Goal: Information Seeking & Learning: Learn about a topic

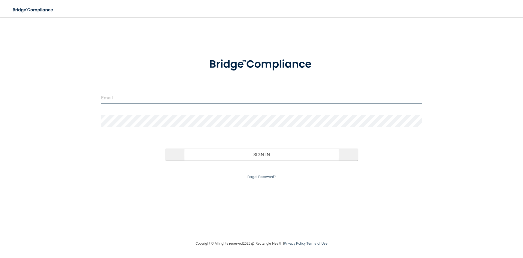
type input "office@mihailovichdmd.com"
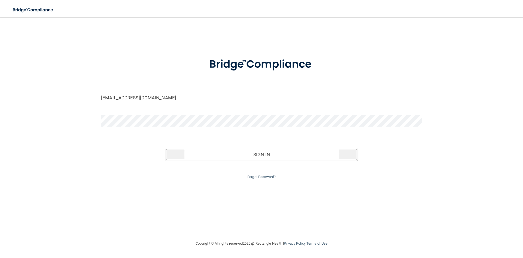
click at [253, 155] on button "Sign In" at bounding box center [261, 154] width 193 height 12
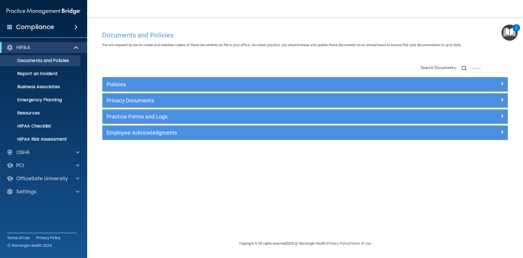
click at [62, 27] on div "Compliance" at bounding box center [43, 27] width 87 height 12
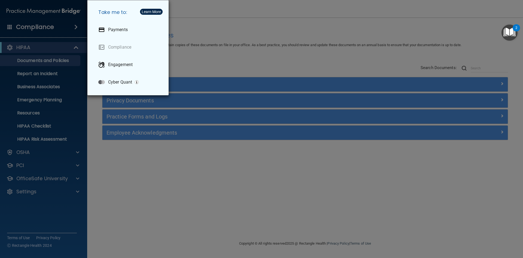
click at [98, 125] on div "Take me to: Payments Compliance Engagement Cyber Quant" at bounding box center [261, 129] width 523 height 258
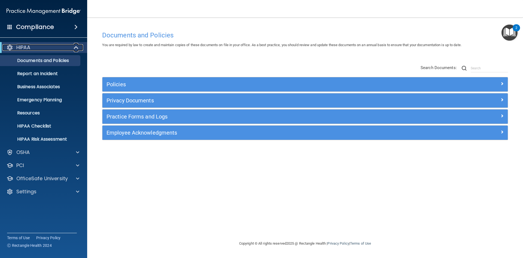
click at [43, 47] on div "HIPAA" at bounding box center [35, 47] width 67 height 7
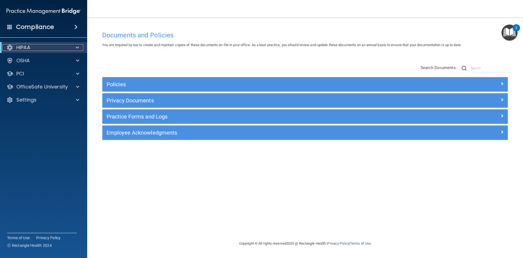
click at [43, 47] on div "HIPAA" at bounding box center [35, 47] width 67 height 7
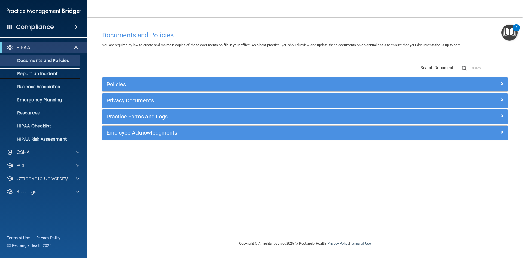
click at [51, 75] on p "Report an Incident" at bounding box center [41, 73] width 74 height 5
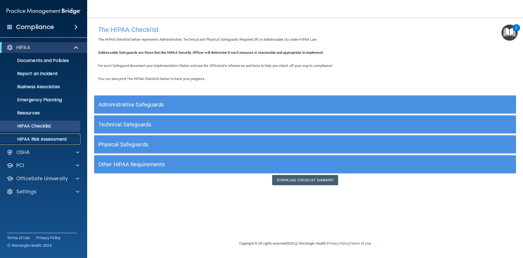
click at [49, 137] on p "HIPAA Risk Assessment" at bounding box center [41, 138] width 74 height 5
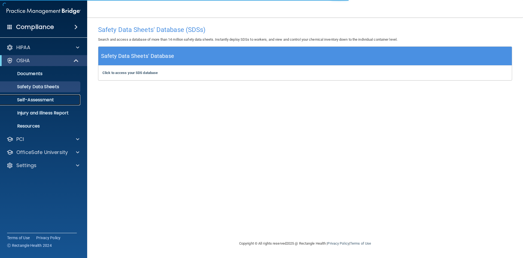
click at [49, 98] on p "Self-Assessment" at bounding box center [41, 99] width 74 height 5
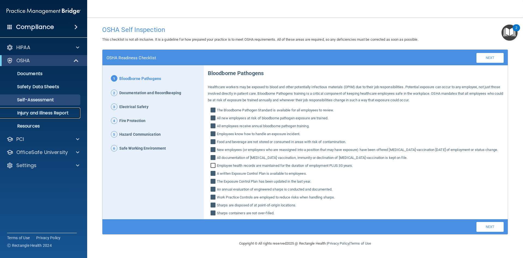
click at [49, 111] on p "Injury and Illness Report" at bounding box center [41, 112] width 74 height 5
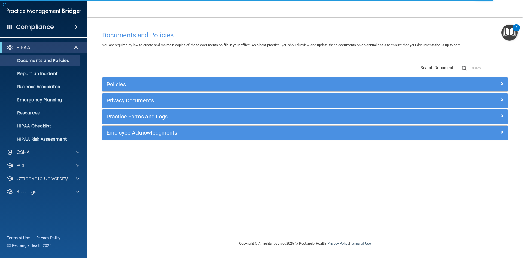
click at [10, 25] on span at bounding box center [9, 26] width 5 height 5
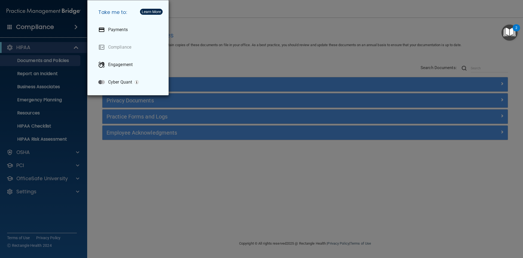
click at [70, 26] on div "Take me to: Payments Compliance Engagement Cyber Quant" at bounding box center [261, 129] width 523 height 258
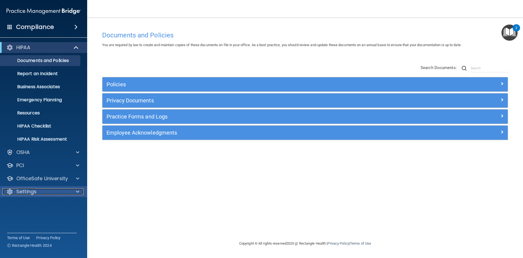
click at [70, 192] on div at bounding box center [77, 191] width 14 height 7
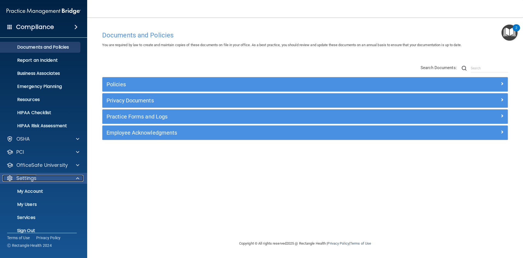
scroll to position [21, 0]
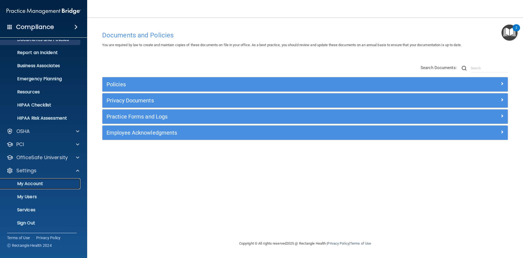
click at [33, 182] on p "My Account" at bounding box center [41, 183] width 74 height 5
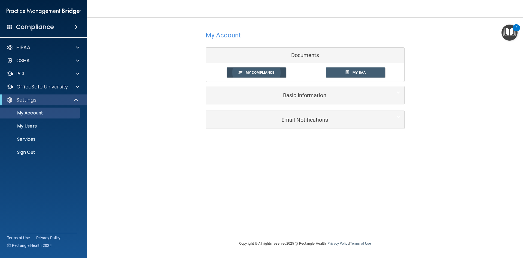
click at [258, 69] on link "My Compliance" at bounding box center [257, 72] width 60 height 10
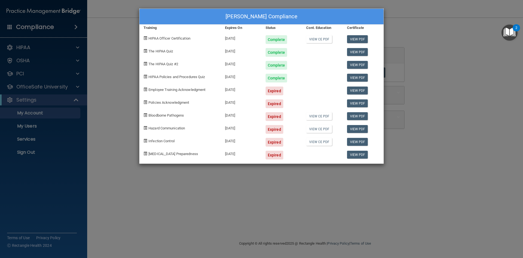
click at [450, 29] on div "Julia Piazzola's Compliance Training Expires On Status Cont. Education Certific…" at bounding box center [261, 129] width 523 height 258
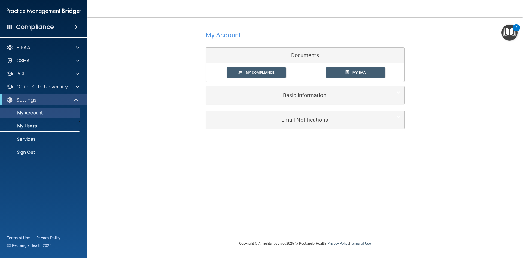
click at [41, 125] on p "My Users" at bounding box center [41, 125] width 74 height 5
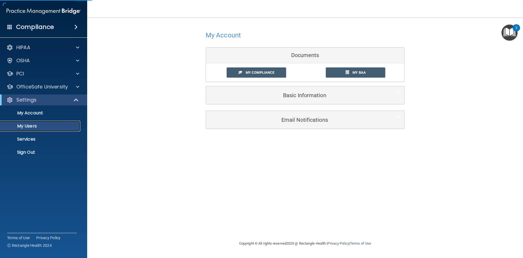
select select "20"
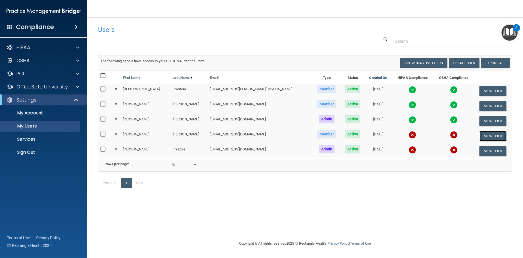
click at [483, 134] on button "View User" at bounding box center [493, 136] width 27 height 10
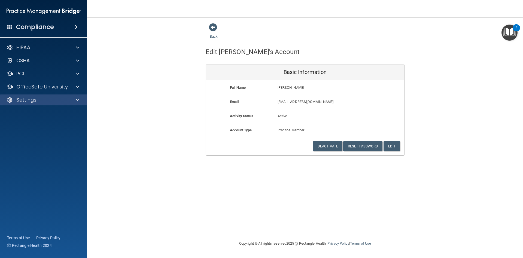
click at [27, 96] on div "Settings" at bounding box center [44, 99] width 88 height 11
click at [36, 100] on p "Settings" at bounding box center [26, 100] width 20 height 7
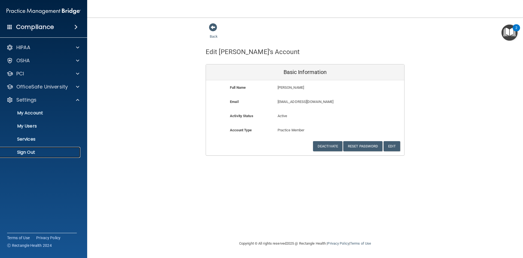
click at [32, 151] on p "Sign Out" at bounding box center [41, 151] width 74 height 5
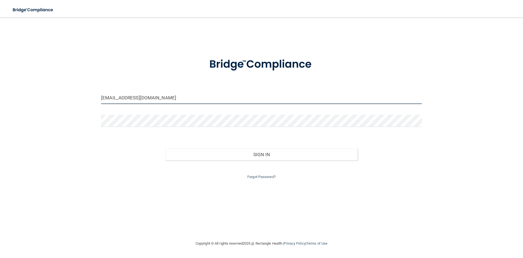
drag, startPoint x: 176, startPoint y: 96, endPoint x: 20, endPoint y: 91, distance: 155.8
click at [20, 91] on div "office@mihailovichdmd.com Invalid email/password. You don't have permission to …" at bounding box center [262, 129] width 502 height 212
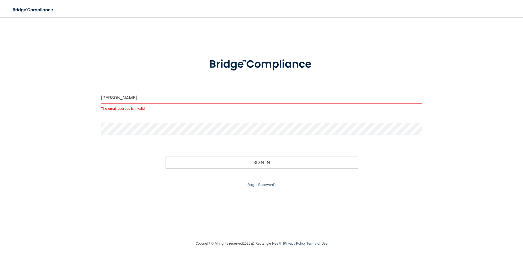
type input "[EMAIL_ADDRESS][DOMAIN_NAME]"
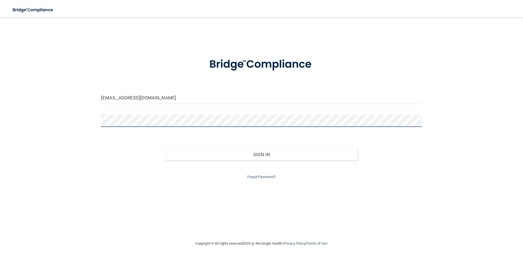
click at [73, 118] on div "kristyrawson87@gmail.com Invalid email/password. You don't have permission to a…" at bounding box center [262, 129] width 502 height 212
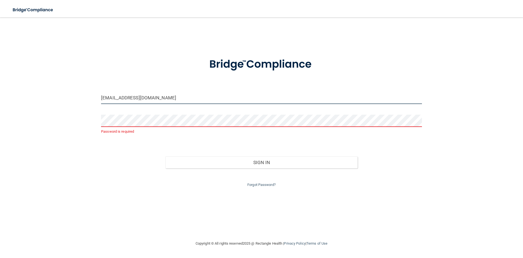
click at [171, 95] on input "[EMAIL_ADDRESS][DOMAIN_NAME]" at bounding box center [261, 98] width 321 height 12
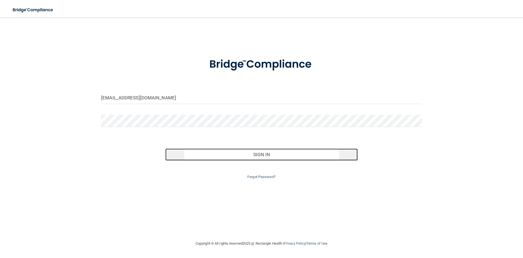
click at [252, 157] on button "Sign In" at bounding box center [261, 154] width 193 height 12
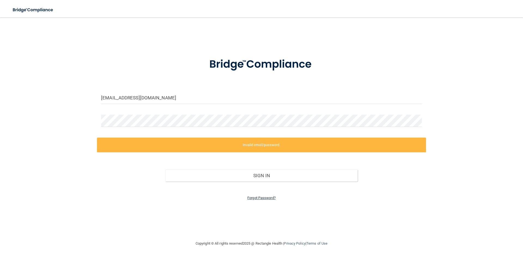
click at [268, 197] on link "Forgot Password?" at bounding box center [262, 197] width 28 height 4
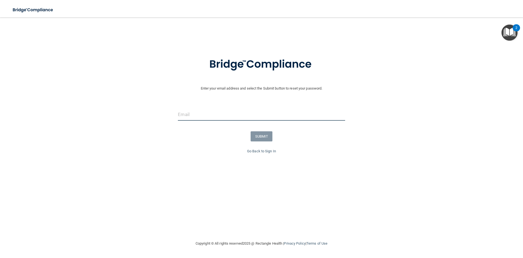
click at [192, 115] on input "email" at bounding box center [261, 114] width 167 height 12
type input "[EMAIL_ADDRESS][DOMAIN_NAME]"
click at [266, 133] on button "SUBMIT" at bounding box center [262, 136] width 22 height 10
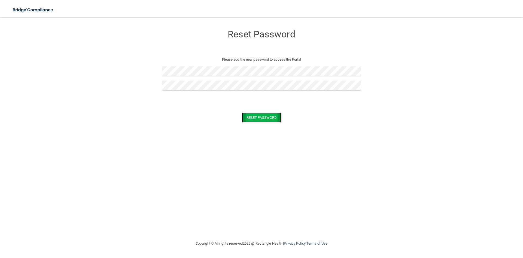
click at [276, 117] on button "Reset Password" at bounding box center [261, 117] width 39 height 10
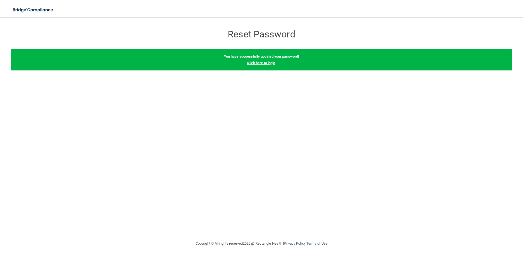
click at [271, 61] on link "Click here to login" at bounding box center [261, 63] width 28 height 4
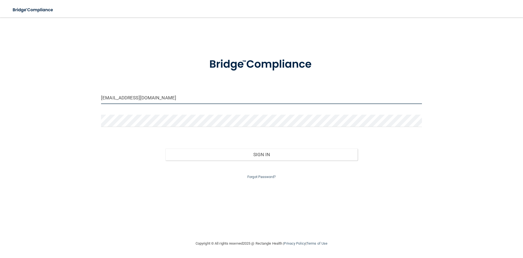
type input "[EMAIL_ADDRESS][DOMAIN_NAME]"
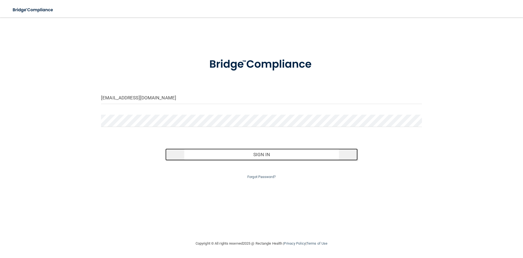
click at [243, 154] on button "Sign In" at bounding box center [261, 154] width 193 height 12
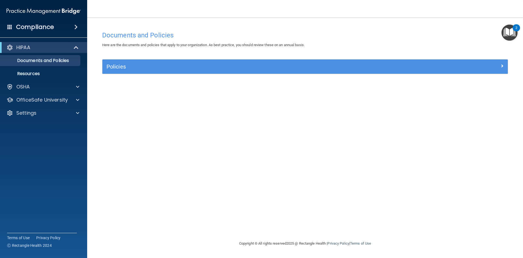
click at [288, 164] on div "Documents and Policies Here are the documents and policies that apply to your o…" at bounding box center [305, 134] width 414 height 212
click at [74, 86] on div at bounding box center [77, 86] width 14 height 7
click at [52, 99] on p "Safety Data Sheets" at bounding box center [41, 99] width 74 height 5
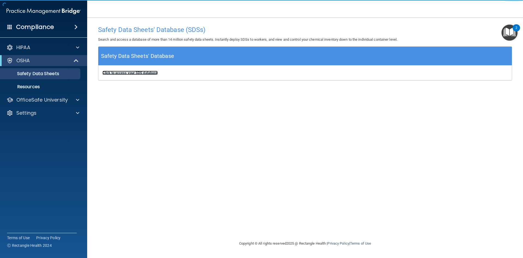
click at [130, 73] on b "Click to access your SDS database" at bounding box center [130, 73] width 55 height 4
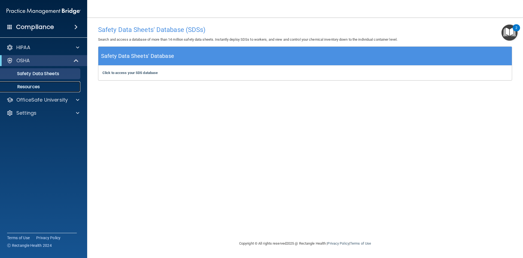
click at [42, 87] on p "Resources" at bounding box center [41, 86] width 74 height 5
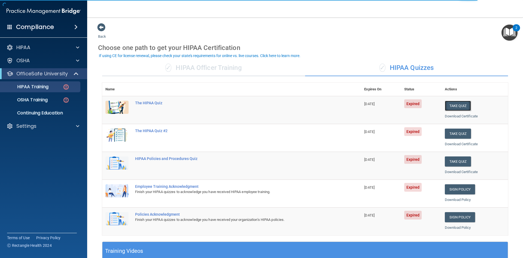
click at [456, 106] on button "Take Quiz" at bounding box center [458, 106] width 26 height 10
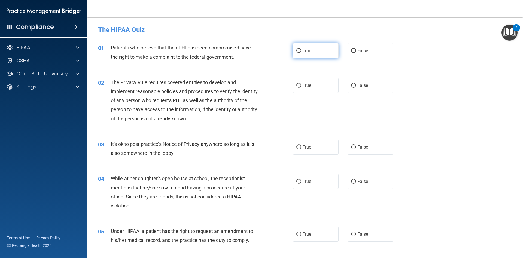
click at [297, 50] on input "True" at bounding box center [299, 51] width 5 height 4
radio input "true"
click at [298, 86] on input "True" at bounding box center [299, 85] width 5 height 4
radio input "true"
click at [297, 148] on input "True" at bounding box center [299, 147] width 5 height 4
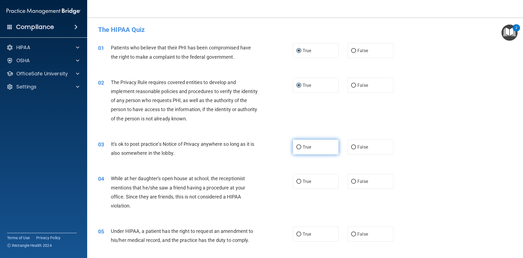
radio input "true"
click at [297, 182] on input "True" at bounding box center [299, 181] width 5 height 4
radio input "true"
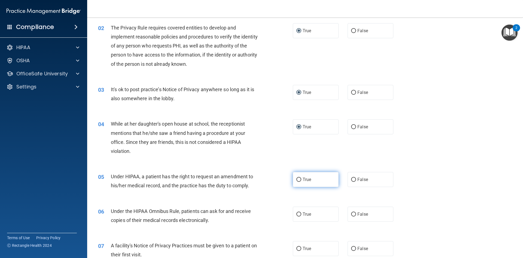
click at [297, 178] on input "True" at bounding box center [299, 179] width 5 height 4
radio input "true"
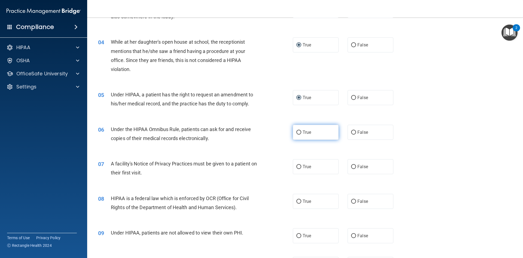
click at [297, 130] on input "True" at bounding box center [299, 132] width 5 height 4
radio input "true"
click at [298, 166] on input "True" at bounding box center [299, 167] width 5 height 4
radio input "true"
click at [297, 203] on input "True" at bounding box center [299, 201] width 5 height 4
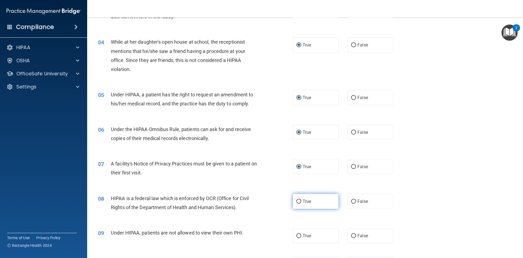
radio input "true"
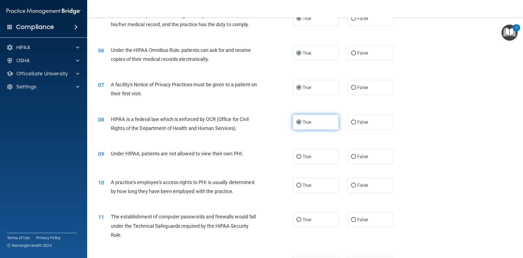
scroll to position [218, 0]
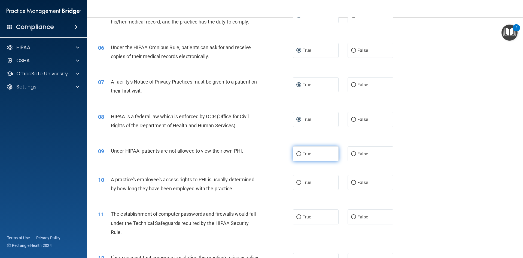
click at [297, 154] on input "True" at bounding box center [299, 154] width 5 height 4
radio input "true"
click at [298, 184] on input "True" at bounding box center [299, 182] width 5 height 4
radio input "true"
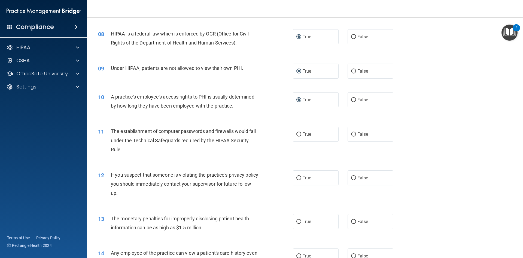
scroll to position [327, 0]
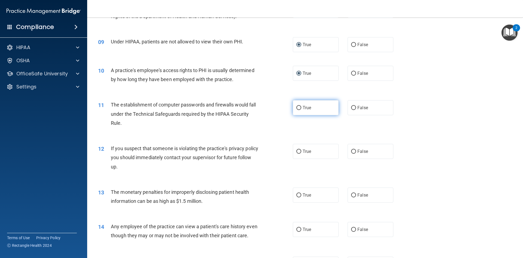
click at [298, 107] on input "True" at bounding box center [299, 108] width 5 height 4
radio input "true"
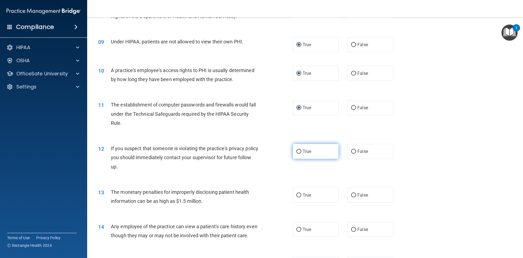
click at [297, 151] on input "True" at bounding box center [299, 151] width 5 height 4
radio input "true"
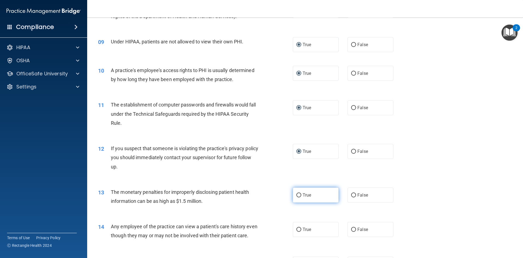
click at [297, 195] on input "True" at bounding box center [299, 195] width 5 height 4
radio input "true"
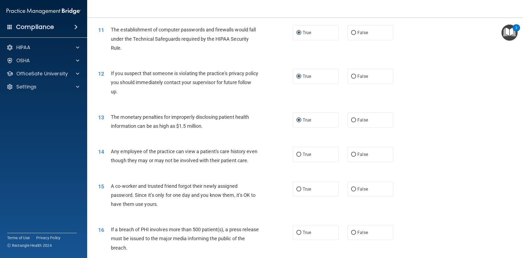
scroll to position [409, 0]
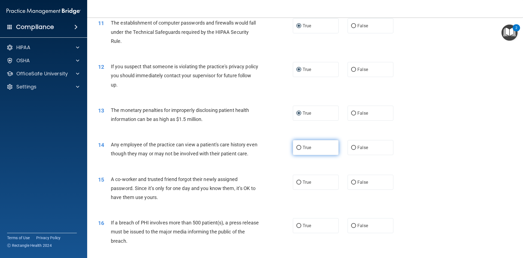
click at [299, 150] on label "True" at bounding box center [316, 147] width 46 height 15
click at [299, 150] on input "True" at bounding box center [299, 148] width 5 height 4
radio input "true"
click at [298, 184] on input "True" at bounding box center [299, 182] width 5 height 4
radio input "true"
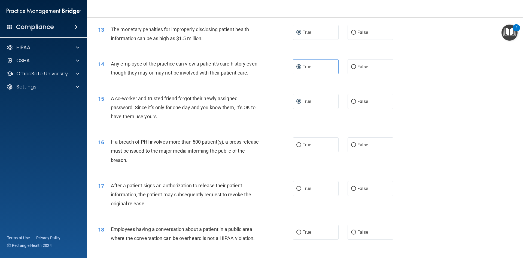
scroll to position [491, 0]
click at [299, 146] on input "True" at bounding box center [299, 144] width 5 height 4
radio input "true"
click at [298, 195] on label "True" at bounding box center [316, 187] width 46 height 15
click at [298, 189] on input "True" at bounding box center [299, 187] width 5 height 4
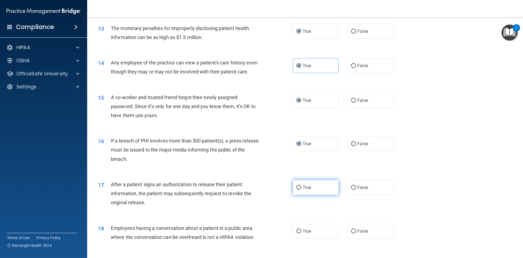
radio input "true"
click at [299, 233] on input "True" at bounding box center [299, 231] width 5 height 4
radio input "true"
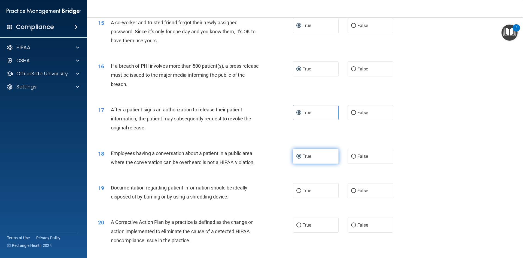
scroll to position [573, 0]
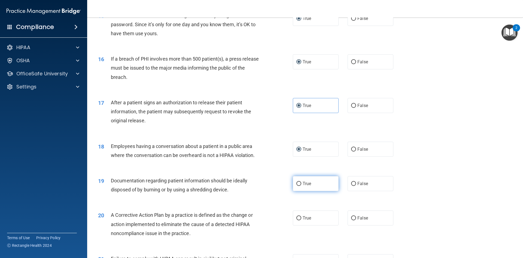
click at [297, 186] on input "True" at bounding box center [299, 184] width 5 height 4
radio input "true"
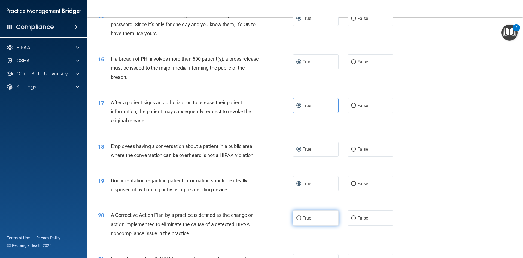
click at [297, 220] on input "True" at bounding box center [299, 218] width 5 height 4
radio input "true"
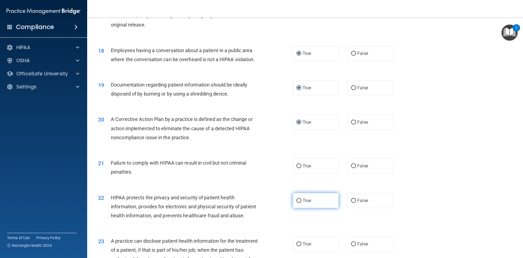
scroll to position [682, 0]
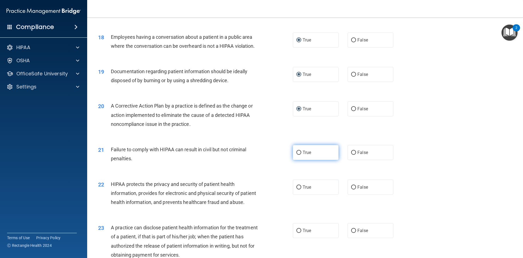
click at [299, 155] on input "True" at bounding box center [299, 153] width 5 height 4
radio input "true"
click at [299, 189] on input "True" at bounding box center [299, 187] width 5 height 4
radio input "true"
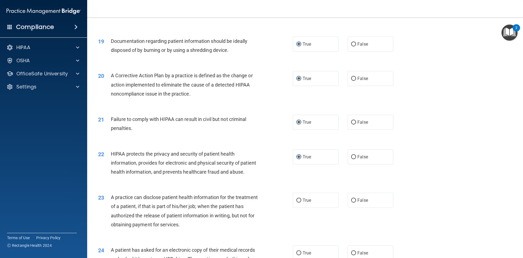
scroll to position [791, 0]
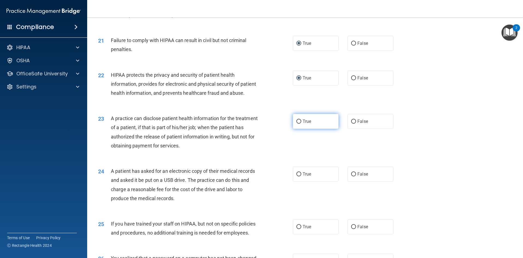
click at [303, 124] on span "True" at bounding box center [307, 121] width 8 height 5
click at [301, 124] on input "True" at bounding box center [299, 121] width 5 height 4
radio input "true"
click at [299, 176] on input "True" at bounding box center [299, 174] width 5 height 4
radio input "true"
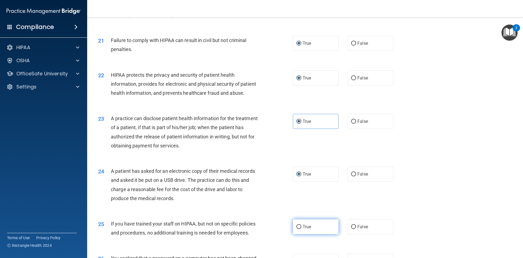
click at [298, 234] on label "True" at bounding box center [316, 226] width 46 height 15
click at [298, 229] on input "True" at bounding box center [299, 227] width 5 height 4
radio input "true"
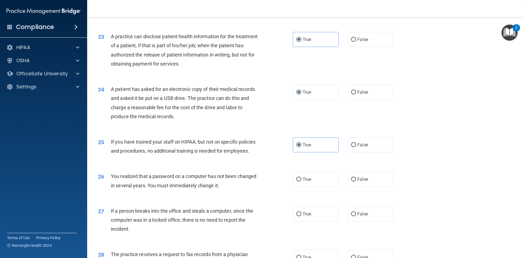
scroll to position [927, 0]
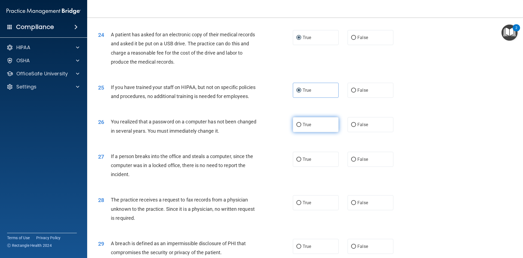
click at [303, 127] on span "True" at bounding box center [307, 124] width 8 height 5
click at [302, 127] on input "True" at bounding box center [299, 125] width 5 height 4
radio input "true"
click at [297, 161] on input "True" at bounding box center [299, 159] width 5 height 4
radio input "true"
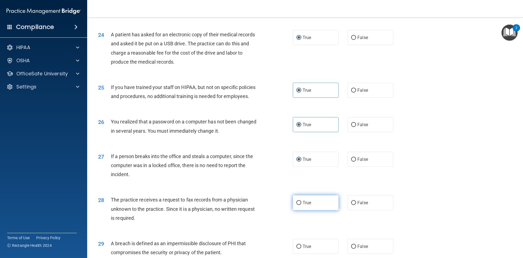
click at [301, 210] on label "True" at bounding box center [316, 202] width 46 height 15
click at [301, 205] on input "True" at bounding box center [299, 203] width 5 height 4
radio input "true"
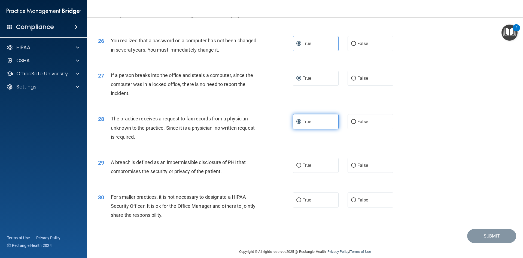
scroll to position [1009, 0]
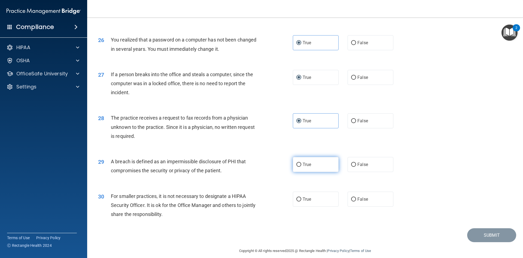
click at [300, 172] on label "True" at bounding box center [316, 164] width 46 height 15
click at [300, 167] on input "True" at bounding box center [299, 164] width 5 height 4
radio input "true"
click at [302, 206] on label "True" at bounding box center [316, 198] width 46 height 15
click at [302, 201] on input "True" at bounding box center [299, 199] width 5 height 4
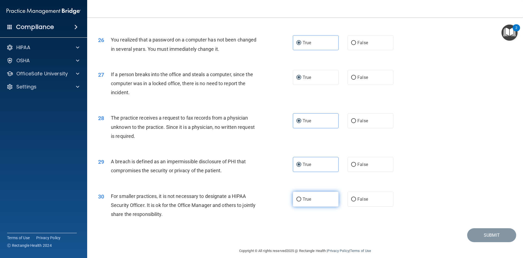
radio input "true"
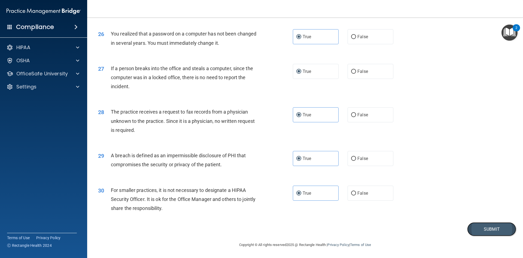
click at [489, 228] on button "Submit" at bounding box center [492, 229] width 49 height 14
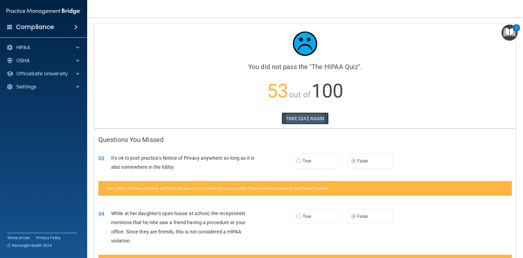
click at [301, 120] on button "TAKE QUIZ AGAIN" at bounding box center [305, 118] width 47 height 12
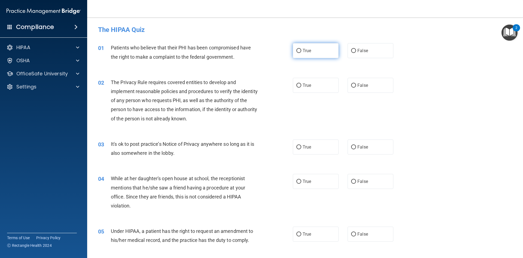
click at [305, 53] on label "True" at bounding box center [316, 50] width 46 height 15
click at [302, 53] on input "True" at bounding box center [299, 51] width 5 height 4
radio input "true"
click at [297, 85] on input "True" at bounding box center [299, 85] width 5 height 4
radio input "true"
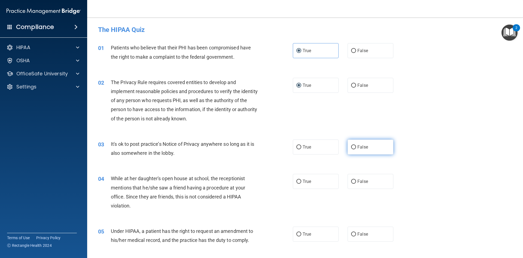
click at [355, 145] on label "False" at bounding box center [371, 146] width 46 height 15
click at [355, 145] on input "False" at bounding box center [353, 147] width 5 height 4
radio input "true"
click at [360, 178] on label "False" at bounding box center [371, 181] width 46 height 15
click at [356, 179] on input "False" at bounding box center [353, 181] width 5 height 4
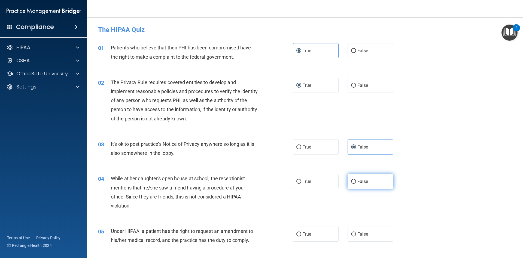
radio input "true"
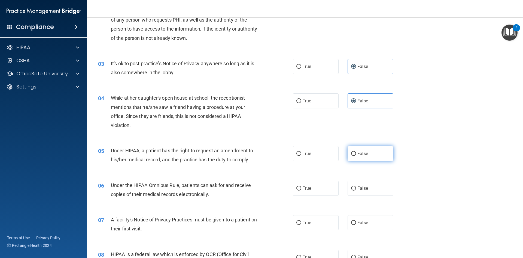
scroll to position [82, 0]
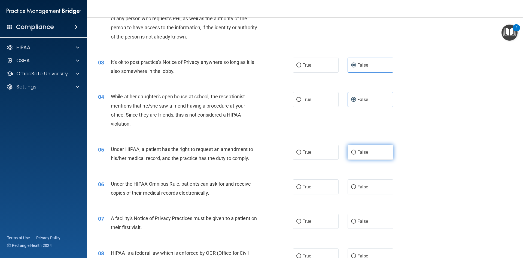
click at [360, 150] on span "False" at bounding box center [363, 151] width 11 height 5
click at [356, 150] on input "False" at bounding box center [353, 152] width 5 height 4
radio input "true"
click at [303, 187] on span "True" at bounding box center [307, 186] width 8 height 5
click at [302, 187] on input "True" at bounding box center [299, 187] width 5 height 4
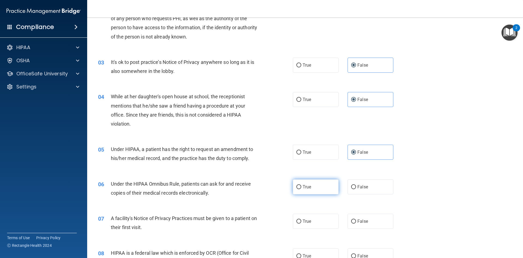
radio input "true"
click at [302, 225] on label "True" at bounding box center [316, 220] width 46 height 15
click at [302, 223] on input "True" at bounding box center [299, 221] width 5 height 4
radio input "true"
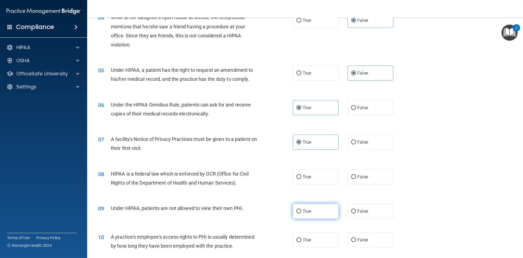
scroll to position [164, 0]
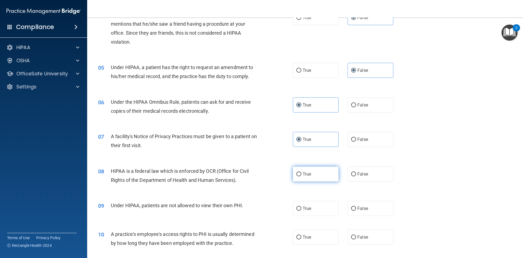
click at [310, 170] on label "True" at bounding box center [316, 173] width 46 height 15
click at [302, 172] on input "True" at bounding box center [299, 174] width 5 height 4
radio input "true"
click at [361, 204] on label "False" at bounding box center [371, 208] width 46 height 15
click at [356, 206] on input "False" at bounding box center [353, 208] width 5 height 4
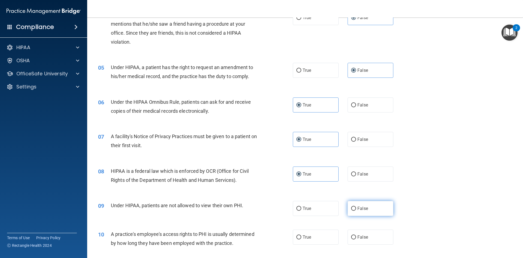
radio input "true"
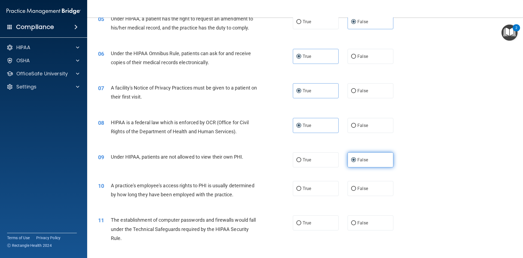
scroll to position [218, 0]
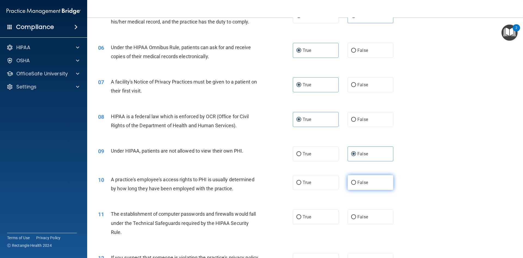
click at [361, 186] on label "False" at bounding box center [371, 182] width 46 height 15
click at [356, 185] on input "False" at bounding box center [353, 182] width 5 height 4
radio input "true"
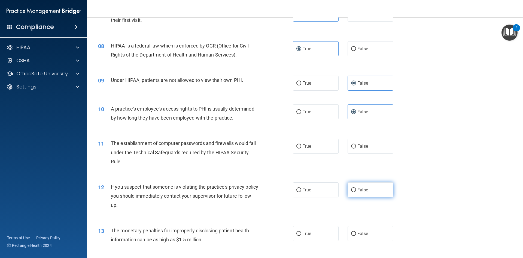
scroll to position [300, 0]
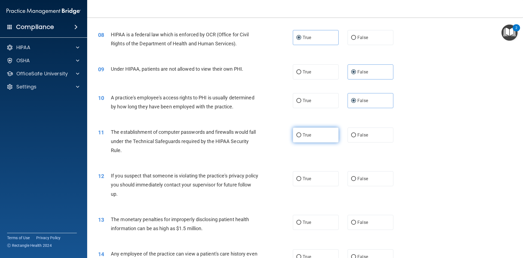
click at [300, 138] on label "True" at bounding box center [316, 134] width 46 height 15
click at [300, 137] on input "True" at bounding box center [299, 135] width 5 height 4
radio input "true"
click at [296, 187] on div "12 If you suspect that someone is violating the practice's privacy policy you s…" at bounding box center [195, 186] width 211 height 30
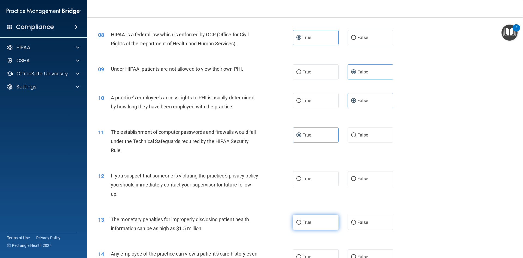
drag, startPoint x: 298, startPoint y: 180, endPoint x: 299, endPoint y: 220, distance: 40.4
click at [298, 180] on input "True" at bounding box center [299, 179] width 5 height 4
radio input "true"
click at [298, 223] on input "True" at bounding box center [299, 222] width 5 height 4
radio input "true"
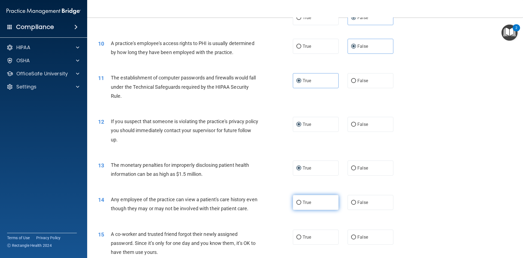
scroll to position [354, 0]
click at [366, 199] on label "False" at bounding box center [371, 201] width 46 height 15
click at [356, 200] on input "False" at bounding box center [353, 202] width 5 height 4
radio input "true"
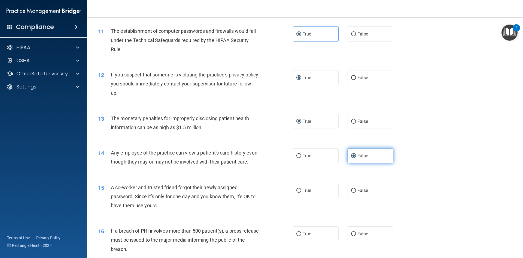
scroll to position [436, 0]
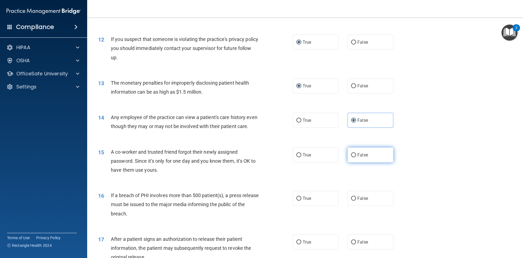
click at [361, 157] on span "False" at bounding box center [363, 154] width 11 height 5
click at [356, 157] on input "False" at bounding box center [353, 155] width 5 height 4
radio input "true"
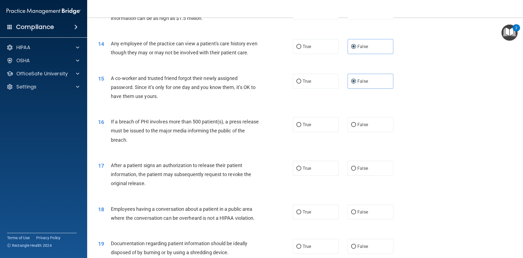
scroll to position [518, 0]
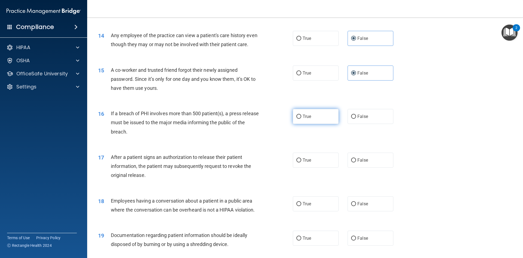
click at [297, 119] on input "True" at bounding box center [299, 117] width 5 height 4
radio input "true"
click at [305, 162] on span "True" at bounding box center [307, 159] width 8 height 5
click at [302, 162] on input "True" at bounding box center [299, 160] width 5 height 4
radio input "true"
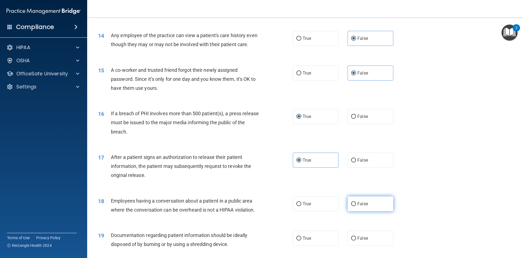
click at [358, 209] on label "False" at bounding box center [371, 203] width 46 height 15
click at [356, 206] on input "False" at bounding box center [353, 204] width 5 height 4
radio input "true"
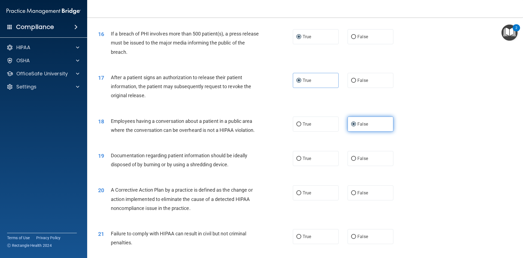
scroll to position [627, 0]
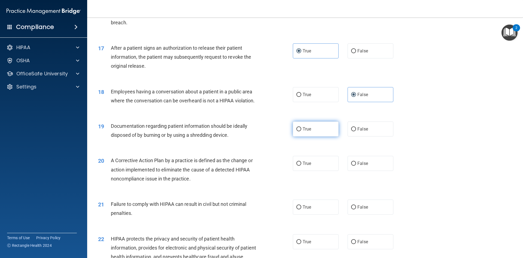
click at [319, 136] on label "True" at bounding box center [316, 128] width 46 height 15
click at [302, 131] on input "True" at bounding box center [299, 129] width 5 height 4
radio input "true"
click at [310, 171] on label "True" at bounding box center [316, 163] width 46 height 15
click at [302, 165] on input "True" at bounding box center [299, 163] width 5 height 4
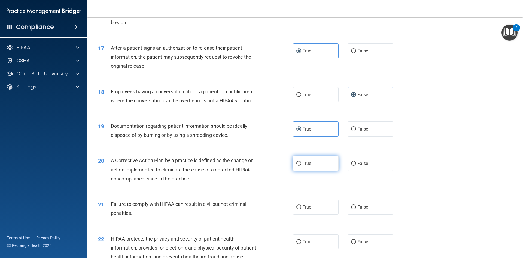
radio input "true"
click at [364, 209] on span "False" at bounding box center [363, 206] width 11 height 5
click at [356, 209] on input "False" at bounding box center [353, 207] width 5 height 4
radio input "true"
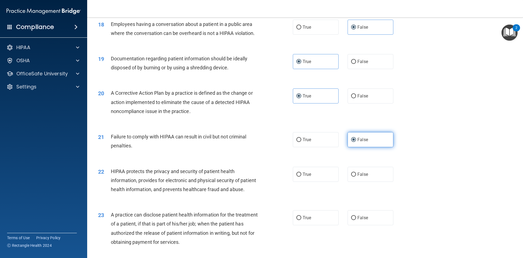
scroll to position [709, 0]
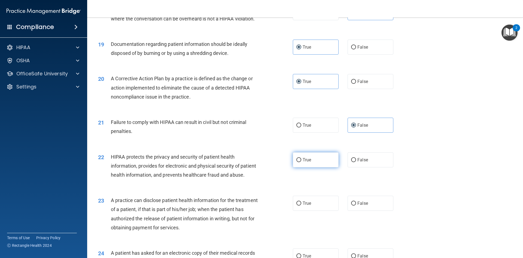
click at [323, 167] on label "True" at bounding box center [316, 159] width 46 height 15
click at [302, 162] on input "True" at bounding box center [299, 160] width 5 height 4
radio input "true"
click at [360, 206] on span "False" at bounding box center [363, 202] width 11 height 5
click at [356, 205] on input "False" at bounding box center [353, 203] width 5 height 4
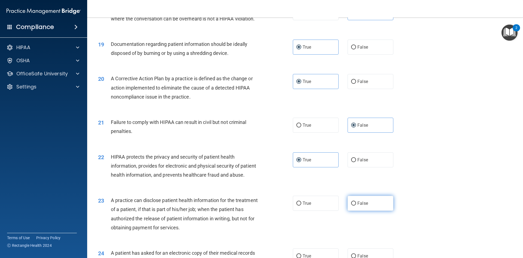
radio input "true"
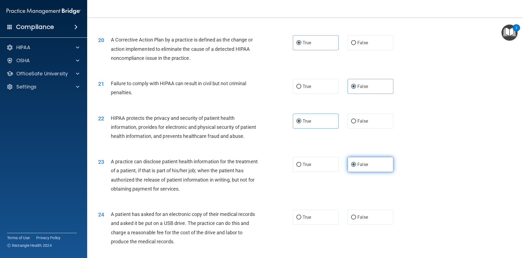
scroll to position [791, 0]
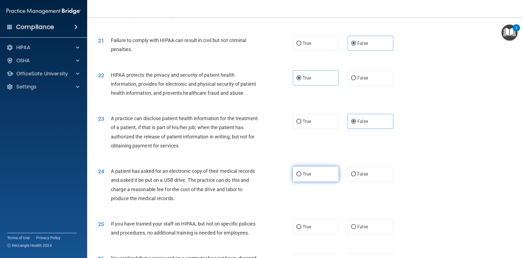
click at [320, 181] on label "True" at bounding box center [316, 173] width 46 height 15
click at [302, 176] on input "True" at bounding box center [299, 174] width 5 height 4
radio input "true"
click at [366, 234] on label "False" at bounding box center [371, 226] width 46 height 15
click at [356, 229] on input "False" at bounding box center [353, 227] width 5 height 4
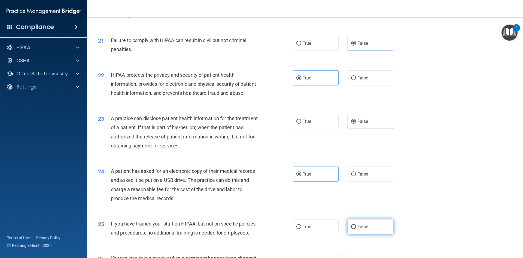
radio input "true"
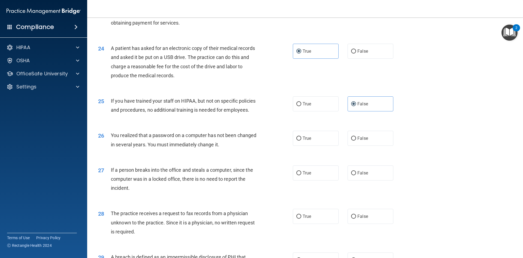
scroll to position [954, 0]
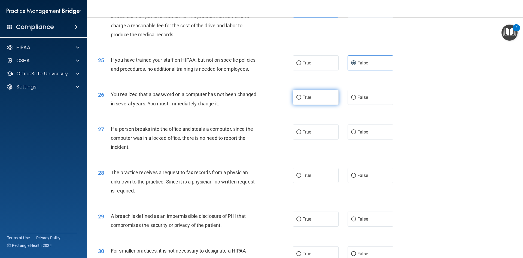
click at [320, 105] on label "True" at bounding box center [316, 97] width 46 height 15
click at [302, 100] on input "True" at bounding box center [299, 97] width 5 height 4
radio input "true"
click at [366, 139] on label "False" at bounding box center [371, 131] width 46 height 15
click at [356, 134] on input "False" at bounding box center [353, 132] width 5 height 4
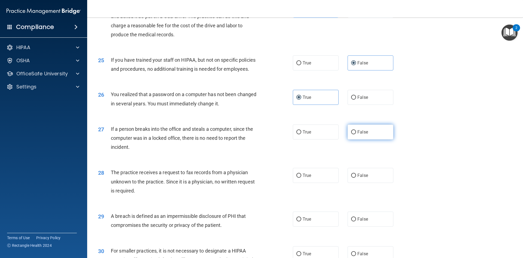
radio input "true"
click at [363, 178] on span "False" at bounding box center [363, 175] width 11 height 5
click at [356, 177] on input "False" at bounding box center [353, 175] width 5 height 4
radio input "true"
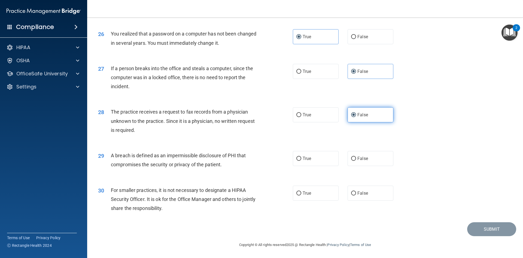
scroll to position [1033, 0]
click at [303, 158] on span "True" at bounding box center [307, 158] width 8 height 5
click at [302, 158] on input "True" at bounding box center [299, 159] width 5 height 4
radio input "true"
click at [363, 191] on span "False" at bounding box center [363, 192] width 11 height 5
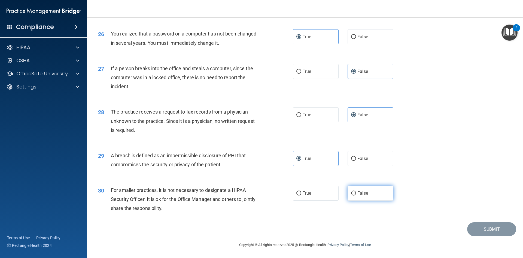
click at [356, 191] on input "False" at bounding box center [353, 193] width 5 height 4
radio input "true"
click at [484, 230] on button "Submit" at bounding box center [492, 229] width 49 height 14
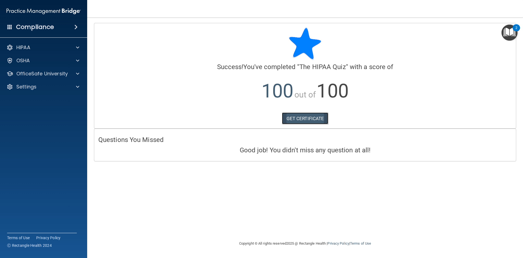
click at [312, 122] on link "GET CERTIFICATE" at bounding box center [305, 118] width 47 height 12
click at [66, 62] on div "OSHA" at bounding box center [36, 60] width 68 height 7
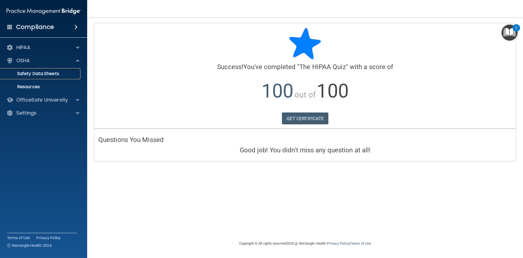
click at [59, 73] on p "Safety Data Sheets" at bounding box center [41, 73] width 74 height 5
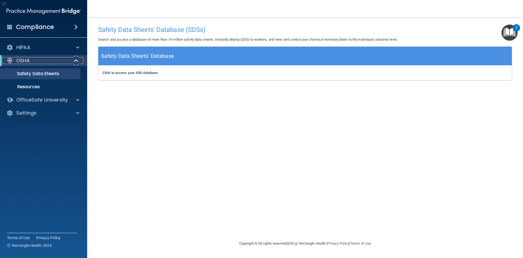
click at [62, 61] on div "OSHA" at bounding box center [35, 60] width 67 height 7
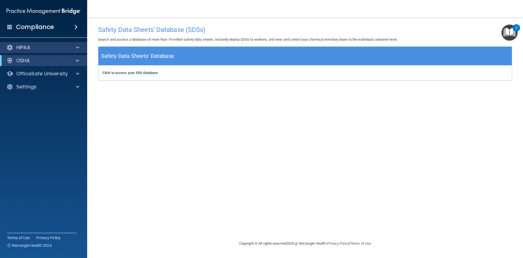
click at [68, 51] on div "HIPAA" at bounding box center [44, 47] width 88 height 11
click at [76, 51] on div "HIPAA" at bounding box center [44, 47] width 88 height 11
click at [69, 62] on div "OSHA" at bounding box center [35, 60] width 67 height 7
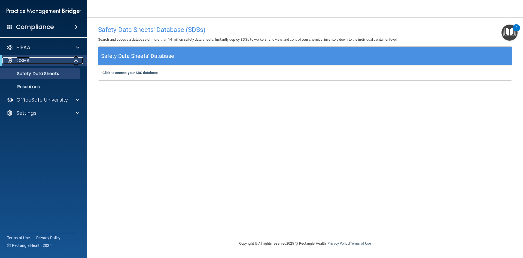
click at [45, 60] on div "OSHA" at bounding box center [35, 60] width 67 height 7
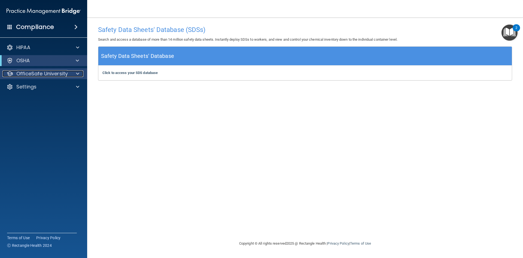
click at [51, 76] on p "OfficeSafe University" at bounding box center [42, 73] width 52 height 7
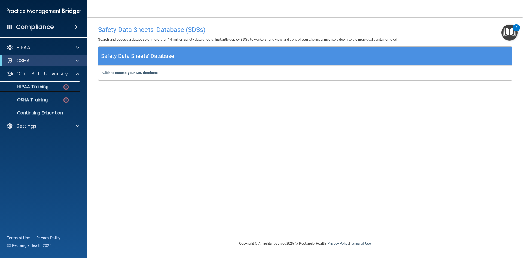
click at [45, 86] on p "HIPAA Training" at bounding box center [26, 86] width 45 height 5
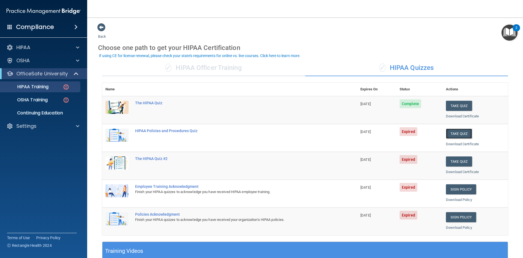
click at [459, 135] on button "Take Quiz" at bounding box center [459, 133] width 26 height 10
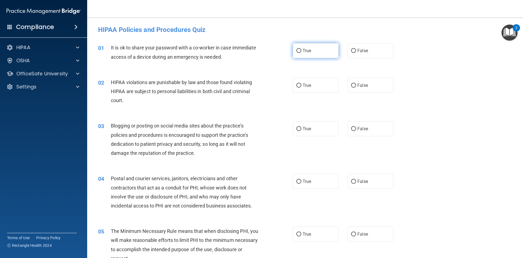
click at [305, 52] on span "True" at bounding box center [307, 50] width 8 height 5
click at [302, 52] on input "True" at bounding box center [299, 51] width 5 height 4
radio input "true"
click at [309, 86] on span "True" at bounding box center [307, 85] width 8 height 5
click at [302, 86] on input "True" at bounding box center [299, 85] width 5 height 4
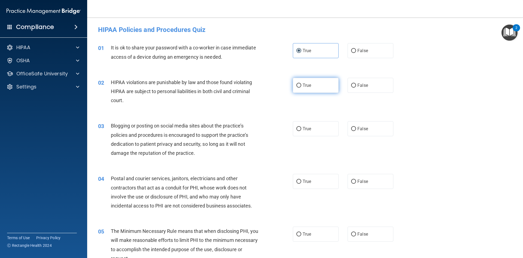
radio input "true"
click at [307, 132] on label "True" at bounding box center [316, 128] width 46 height 15
click at [302, 131] on input "True" at bounding box center [299, 129] width 5 height 4
radio input "true"
click at [305, 187] on label "True" at bounding box center [316, 181] width 46 height 15
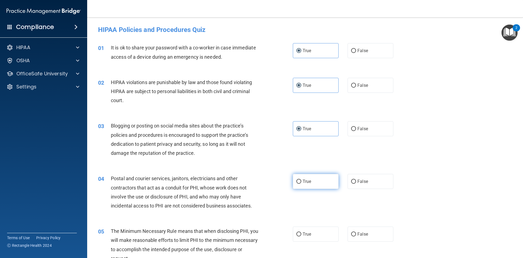
click at [302, 183] on input "True" at bounding box center [299, 181] width 5 height 4
radio input "true"
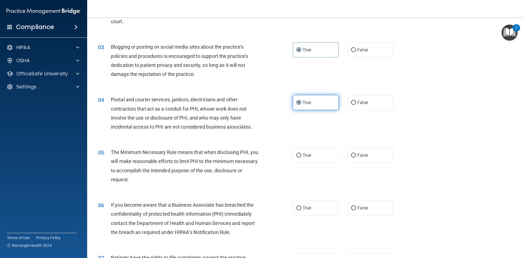
scroll to position [82, 0]
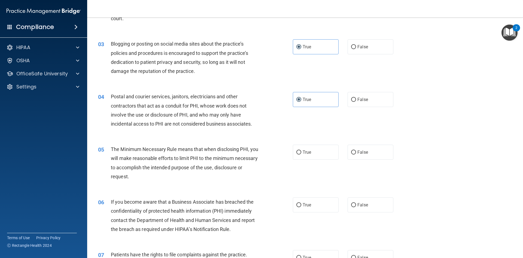
click at [301, 161] on div "05 The Minimum Necessary Rule means that when disclosing PHI, you will make rea…" at bounding box center [305, 164] width 423 height 53
click at [300, 149] on label "True" at bounding box center [316, 152] width 46 height 15
click at [300, 150] on input "True" at bounding box center [299, 152] width 5 height 4
radio input "true"
click at [301, 202] on label "True" at bounding box center [316, 204] width 46 height 15
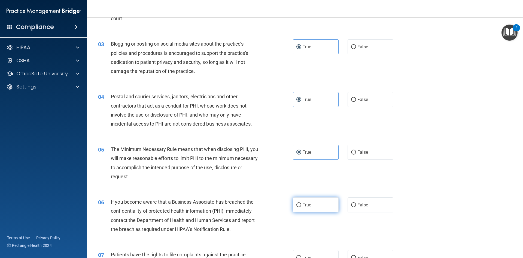
click at [301, 203] on input "True" at bounding box center [299, 205] width 5 height 4
radio input "true"
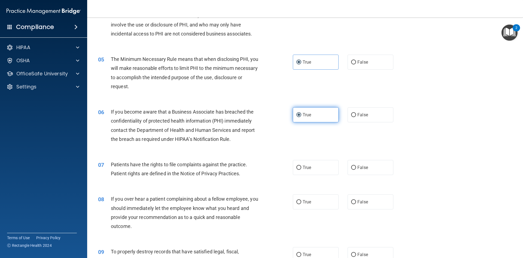
scroll to position [191, 0]
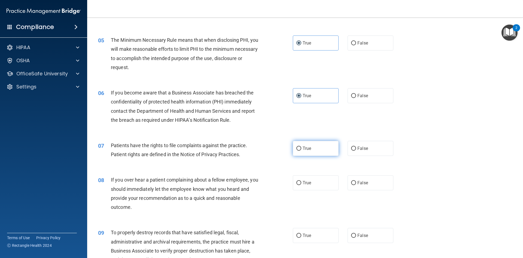
click at [299, 149] on input "True" at bounding box center [299, 148] width 5 height 4
radio input "true"
click at [305, 185] on span "True" at bounding box center [307, 182] width 8 height 5
click at [302, 185] on input "True" at bounding box center [299, 183] width 5 height 4
radio input "true"
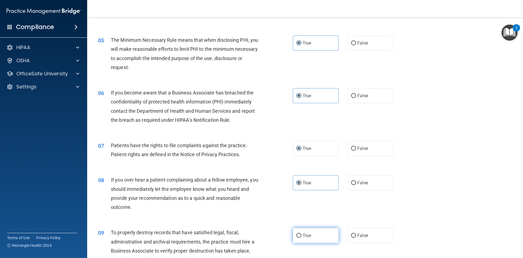
click at [300, 233] on label "True" at bounding box center [316, 235] width 46 height 15
click at [300, 233] on input "True" at bounding box center [299, 235] width 5 height 4
radio input "true"
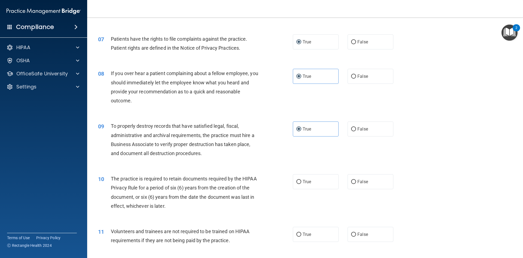
scroll to position [300, 0]
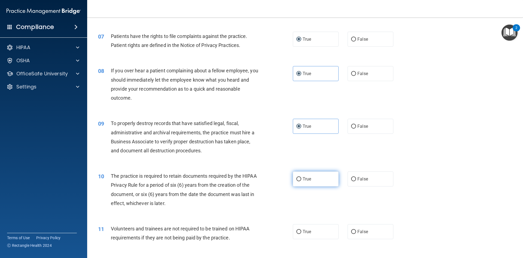
click at [297, 180] on input "True" at bounding box center [299, 179] width 5 height 4
radio input "true"
click at [296, 234] on label "True" at bounding box center [316, 231] width 46 height 15
click at [297, 234] on input "True" at bounding box center [299, 232] width 5 height 4
radio input "true"
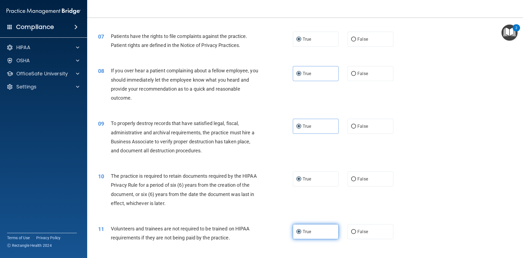
scroll to position [382, 0]
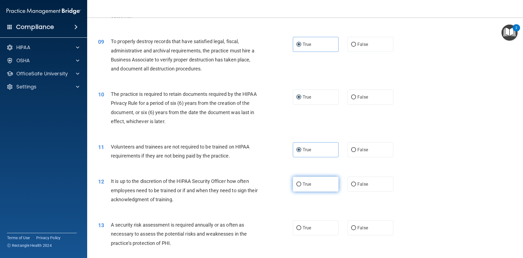
click at [303, 186] on span "True" at bounding box center [307, 183] width 8 height 5
click at [302, 186] on input "True" at bounding box center [299, 184] width 5 height 4
radio input "true"
click at [303, 230] on span "True" at bounding box center [307, 227] width 8 height 5
click at [302, 230] on input "True" at bounding box center [299, 228] width 5 height 4
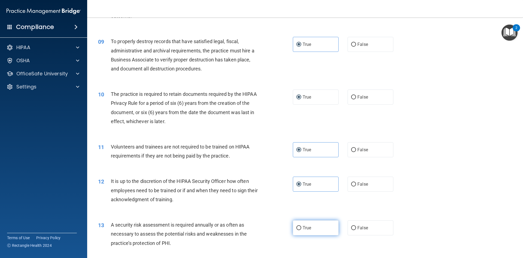
radio input "true"
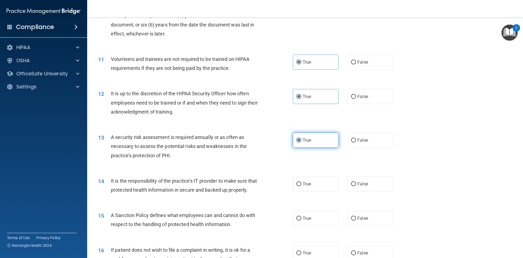
scroll to position [491, 0]
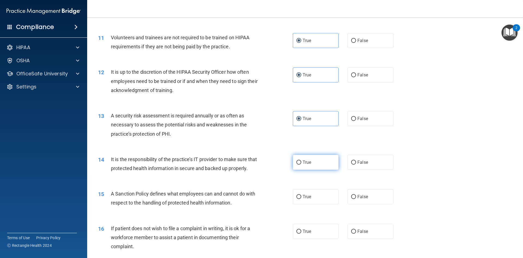
click at [309, 165] on label "True" at bounding box center [316, 162] width 46 height 15
click at [302, 164] on input "True" at bounding box center [299, 162] width 5 height 4
radio input "true"
click at [304, 199] on span "True" at bounding box center [307, 196] width 8 height 5
click at [300, 239] on label "True" at bounding box center [316, 231] width 46 height 15
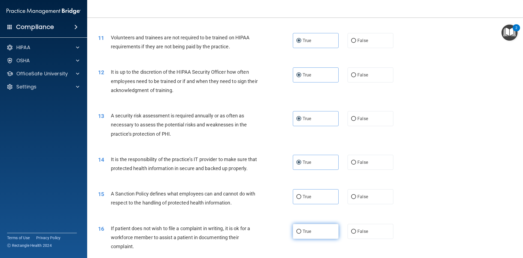
click at [300, 233] on input "True" at bounding box center [299, 231] width 5 height 4
radio input "true"
click at [299, 199] on input "True" at bounding box center [299, 197] width 5 height 4
radio input "true"
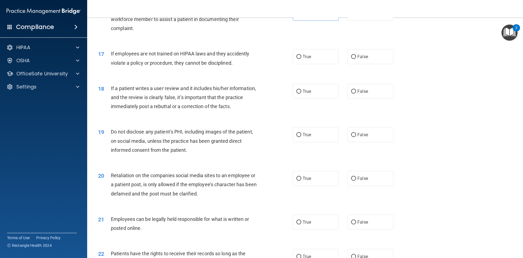
scroll to position [709, 0]
click at [298, 59] on input "True" at bounding box center [299, 57] width 5 height 4
radio input "true"
click at [297, 93] on input "True" at bounding box center [299, 91] width 5 height 4
radio input "true"
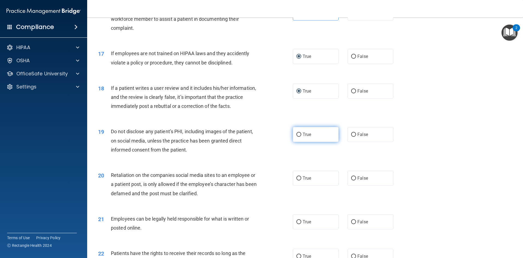
click at [300, 142] on label "True" at bounding box center [316, 134] width 46 height 15
click at [300, 137] on input "True" at bounding box center [299, 135] width 5 height 4
radio input "true"
click at [297, 180] on input "True" at bounding box center [299, 178] width 5 height 4
radio input "true"
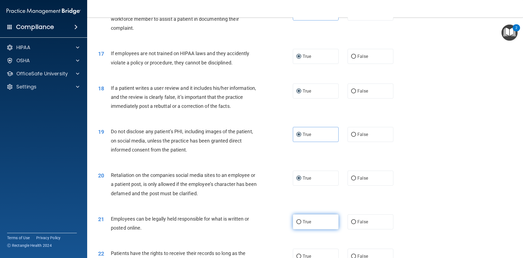
click at [298, 229] on label "True" at bounding box center [316, 221] width 46 height 15
click at [298, 224] on input "True" at bounding box center [299, 222] width 5 height 4
radio input "true"
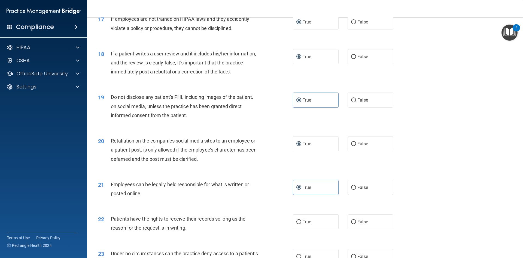
scroll to position [818, 0]
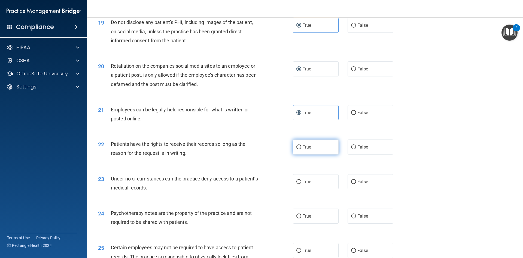
click at [298, 149] on input "True" at bounding box center [299, 147] width 5 height 4
radio input "true"
click at [299, 184] on input "True" at bounding box center [299, 182] width 5 height 4
radio input "true"
drag, startPoint x: 298, startPoint y: 225, endPoint x: 301, endPoint y: 214, distance: 11.2
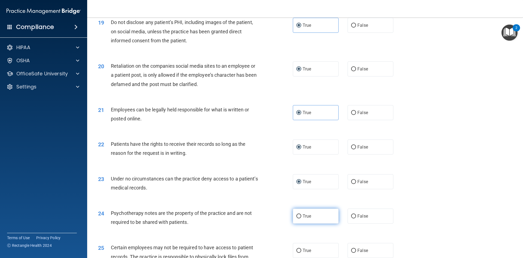
click at [298, 218] on input "True" at bounding box center [299, 216] width 5 height 4
radio input "true"
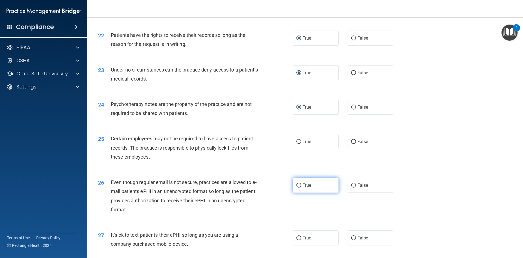
scroll to position [927, 0]
click at [297, 143] on input "True" at bounding box center [299, 141] width 5 height 4
radio input "true"
click at [298, 187] on input "True" at bounding box center [299, 185] width 5 height 4
radio input "true"
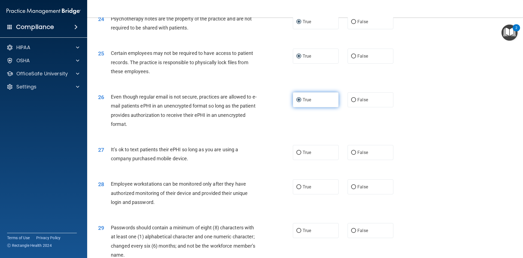
scroll to position [1036, 0]
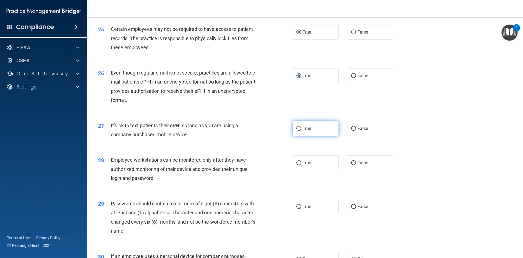
click at [297, 131] on input "True" at bounding box center [299, 129] width 5 height 4
radio input "true"
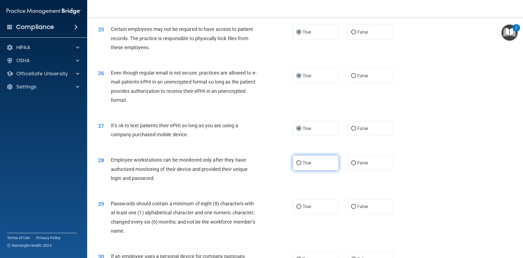
click at [297, 165] on input "True" at bounding box center [299, 163] width 5 height 4
radio input "true"
click at [299, 209] on input "True" at bounding box center [299, 206] width 5 height 4
radio input "true"
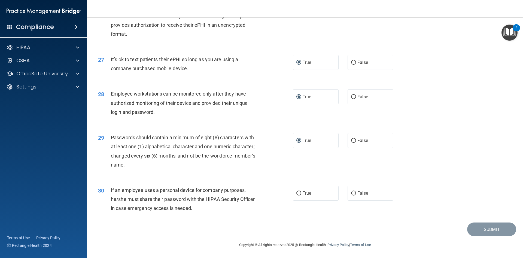
scroll to position [1111, 0]
click at [297, 194] on input "True" at bounding box center [299, 193] width 5 height 4
radio input "true"
click at [480, 231] on button "Submit" at bounding box center [492, 229] width 49 height 14
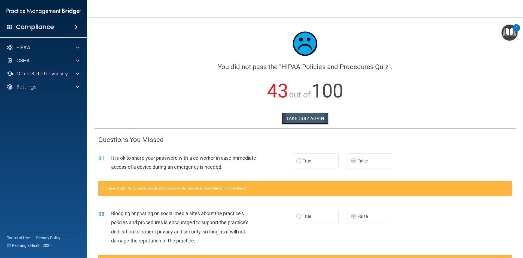
click at [311, 119] on button "TAKE QUIZ AGAIN" at bounding box center [305, 118] width 47 height 12
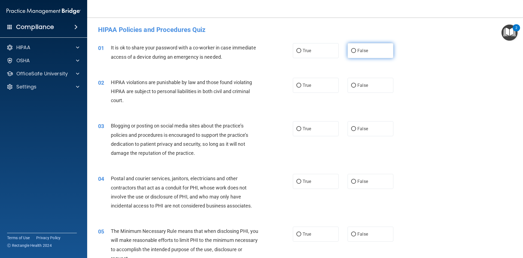
click at [354, 47] on label "False" at bounding box center [371, 50] width 46 height 15
click at [354, 49] on input "False" at bounding box center [353, 51] width 5 height 4
radio input "true"
click at [303, 82] on label "True" at bounding box center [316, 85] width 46 height 15
click at [302, 83] on input "True" at bounding box center [299, 85] width 5 height 4
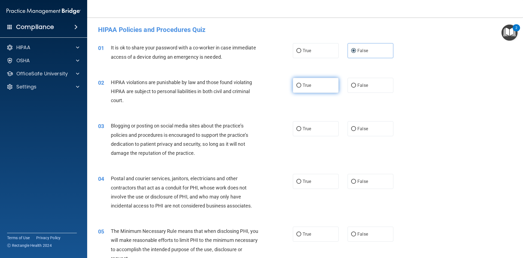
radio input "true"
click at [352, 130] on input "False" at bounding box center [353, 129] width 5 height 4
radio input "true"
click at [305, 178] on label "True" at bounding box center [316, 181] width 46 height 15
click at [302, 179] on input "True" at bounding box center [299, 181] width 5 height 4
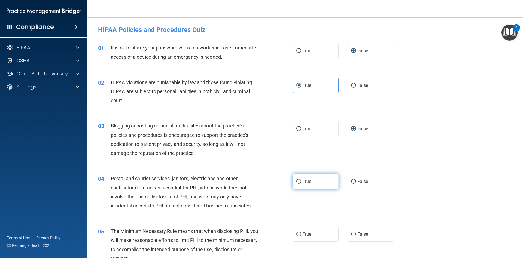
radio input "true"
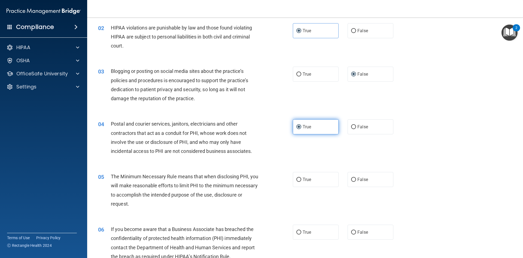
click at [305, 178] on span "True" at bounding box center [307, 179] width 8 height 5
click at [302, 178] on input "True" at bounding box center [299, 179] width 5 height 4
radio input "true"
click at [356, 228] on label "False" at bounding box center [371, 231] width 46 height 15
click at [356, 230] on input "False" at bounding box center [353, 232] width 5 height 4
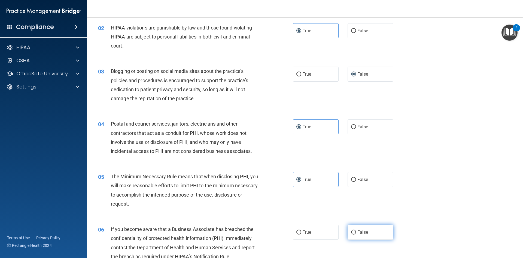
radio input "true"
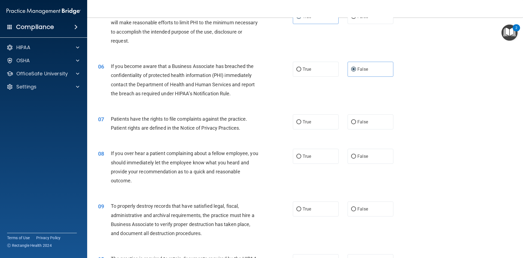
scroll to position [218, 0]
click at [304, 121] on span "True" at bounding box center [307, 120] width 8 height 5
click at [302, 121] on input "True" at bounding box center [299, 121] width 5 height 4
radio input "true"
click at [354, 153] on label "False" at bounding box center [371, 155] width 46 height 15
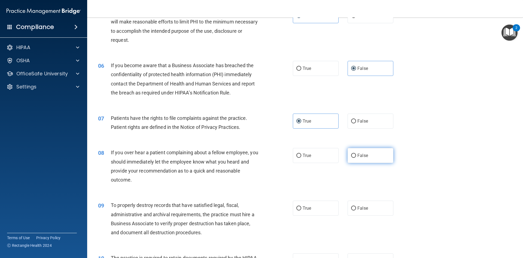
click at [354, 154] on input "False" at bounding box center [353, 156] width 5 height 4
radio input "true"
click at [358, 210] on span "False" at bounding box center [363, 207] width 11 height 5
click at [356, 210] on input "False" at bounding box center [353, 208] width 5 height 4
radio input "true"
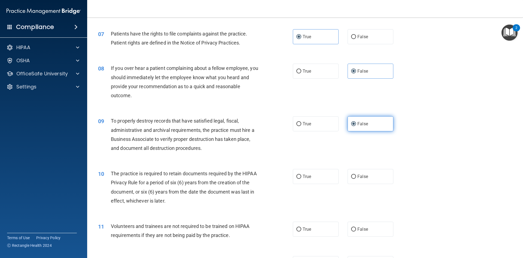
scroll to position [327, 0]
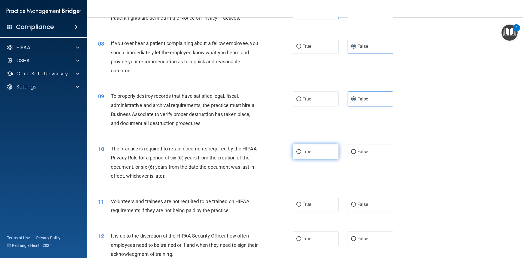
click at [310, 152] on label "True" at bounding box center [316, 151] width 46 height 15
click at [302, 152] on input "True" at bounding box center [299, 152] width 5 height 4
radio input "true"
click at [363, 203] on span "False" at bounding box center [363, 203] width 11 height 5
click at [356, 203] on input "False" at bounding box center [353, 204] width 5 height 4
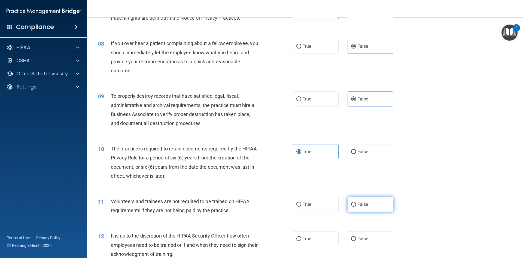
radio input "true"
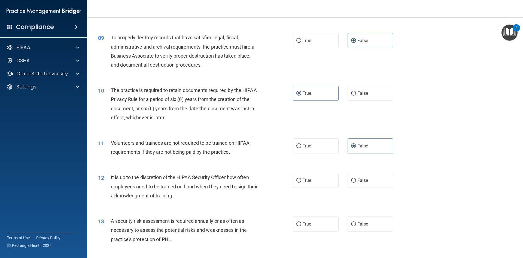
scroll to position [436, 0]
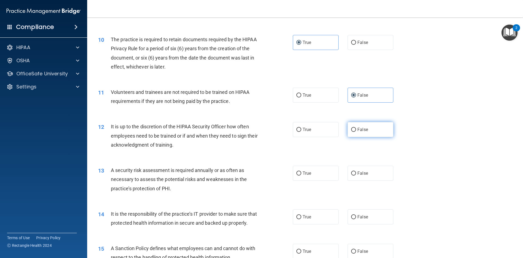
click at [359, 130] on span "False" at bounding box center [363, 129] width 11 height 5
click at [356, 130] on input "False" at bounding box center [353, 130] width 5 height 4
radio input "true"
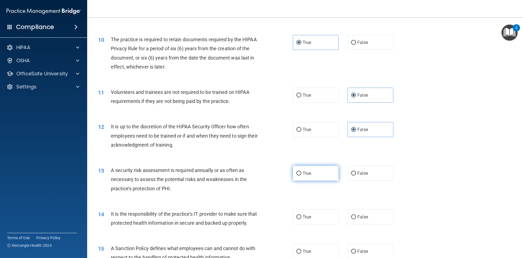
click at [312, 175] on label "True" at bounding box center [316, 172] width 46 height 15
click at [302, 175] on input "True" at bounding box center [299, 173] width 5 height 4
radio input "true"
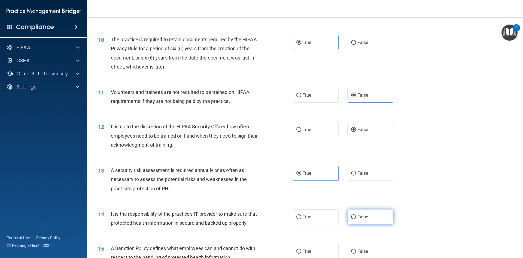
click at [365, 221] on label "False" at bounding box center [371, 216] width 46 height 15
click at [356, 219] on input "False" at bounding box center [353, 217] width 5 height 4
radio input "true"
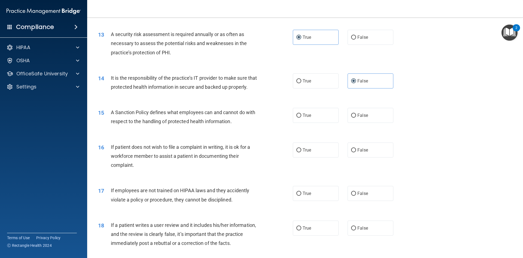
scroll to position [573, 0]
click at [367, 122] on label "False" at bounding box center [371, 114] width 46 height 15
click at [356, 117] on input "False" at bounding box center [353, 115] width 5 height 4
radio input "true"
click at [315, 157] on label "True" at bounding box center [316, 149] width 46 height 15
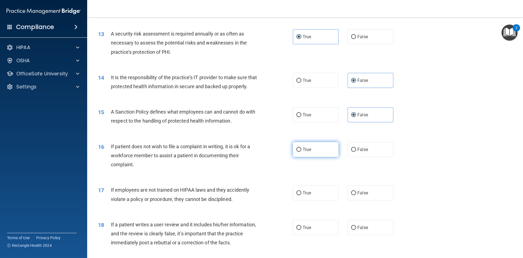
click at [302, 152] on input "True" at bounding box center [299, 150] width 5 height 4
radio input "true"
click at [365, 195] on span "False" at bounding box center [363, 192] width 11 height 5
click at [356, 195] on input "False" at bounding box center [353, 193] width 5 height 4
radio input "true"
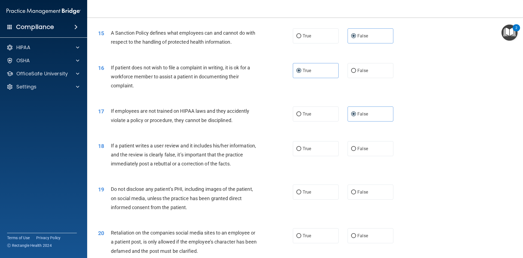
scroll to position [654, 0]
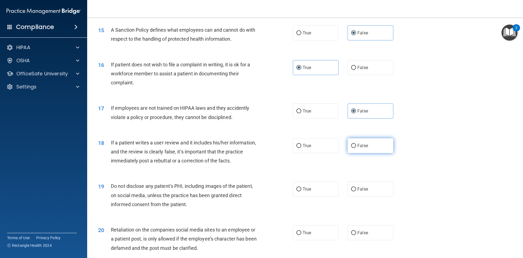
click at [368, 151] on label "False" at bounding box center [371, 145] width 46 height 15
click at [356, 148] on input "False" at bounding box center [353, 146] width 5 height 4
radio input "true"
click at [318, 194] on label "True" at bounding box center [316, 188] width 46 height 15
click at [302, 191] on input "True" at bounding box center [299, 189] width 5 height 4
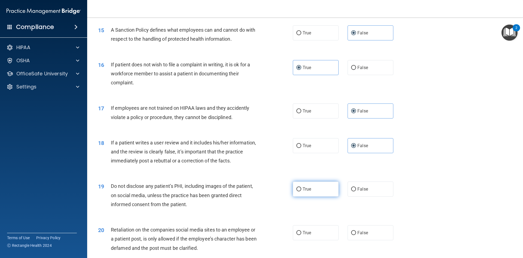
radio input "true"
click at [358, 240] on label "False" at bounding box center [371, 232] width 46 height 15
click at [356, 235] on input "False" at bounding box center [353, 233] width 5 height 4
radio input "true"
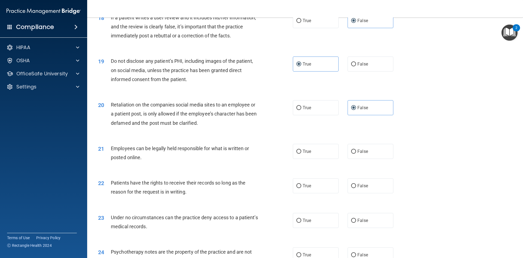
scroll to position [791, 0]
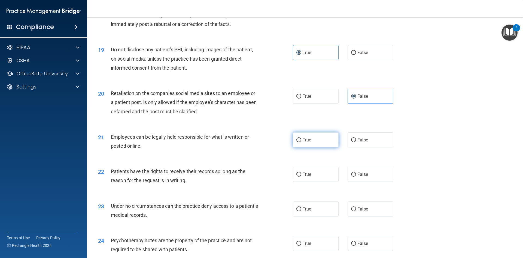
click at [313, 147] on label "True" at bounding box center [316, 139] width 46 height 15
click at [302, 142] on input "True" at bounding box center [299, 140] width 5 height 4
radio input "true"
click at [358, 182] on label "False" at bounding box center [371, 174] width 46 height 15
click at [356, 176] on input "False" at bounding box center [353, 174] width 5 height 4
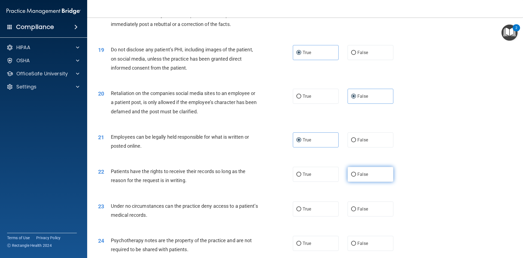
radio input "true"
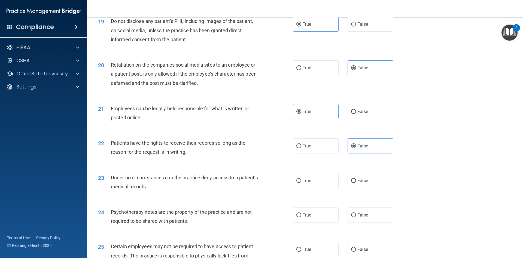
scroll to position [845, 0]
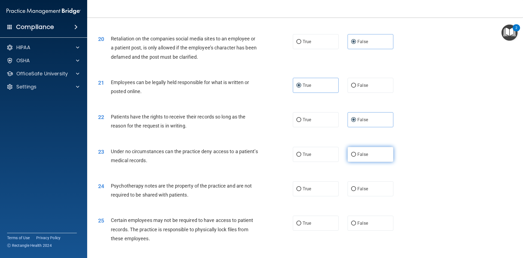
click at [358, 157] on span "False" at bounding box center [363, 154] width 11 height 5
click at [355, 157] on input "False" at bounding box center [353, 154] width 5 height 4
radio input "true"
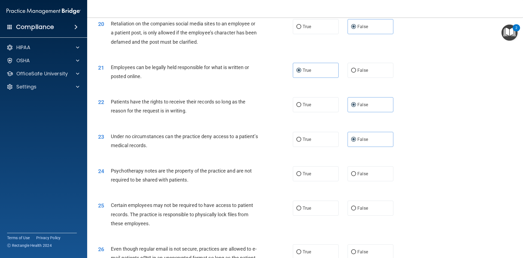
scroll to position [872, 0]
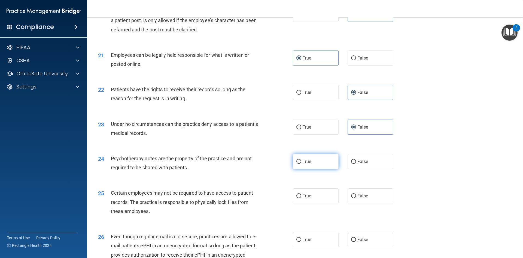
click at [315, 166] on label "True" at bounding box center [316, 161] width 46 height 15
click at [302, 164] on input "True" at bounding box center [299, 162] width 5 height 4
radio input "true"
click at [310, 203] on label "True" at bounding box center [316, 195] width 46 height 15
click at [302, 198] on input "True" at bounding box center [299, 196] width 5 height 4
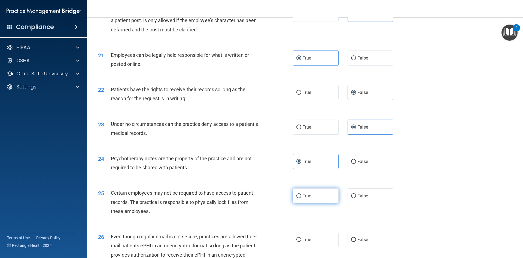
radio input "true"
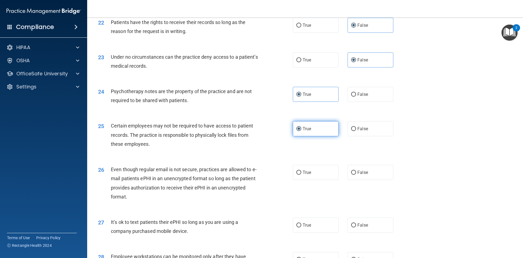
scroll to position [954, 0]
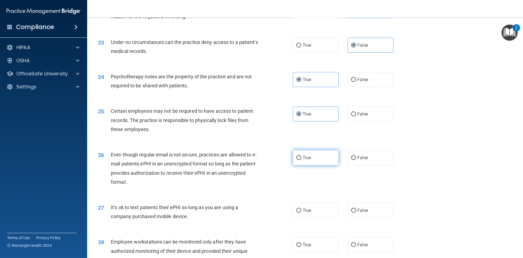
click at [309, 160] on span "True" at bounding box center [307, 157] width 8 height 5
click at [302, 160] on input "True" at bounding box center [299, 158] width 5 height 4
radio input "true"
click at [362, 213] on span "False" at bounding box center [363, 209] width 11 height 5
click at [356, 212] on input "False" at bounding box center [353, 210] width 5 height 4
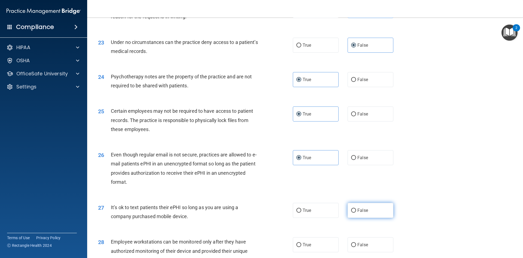
radio input "true"
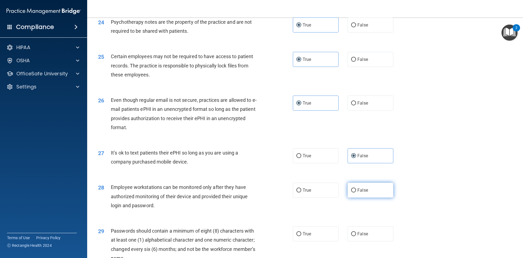
click at [360, 197] on label "False" at bounding box center [371, 189] width 46 height 15
click at [356, 192] on input "False" at bounding box center [353, 190] width 5 height 4
radio input "true"
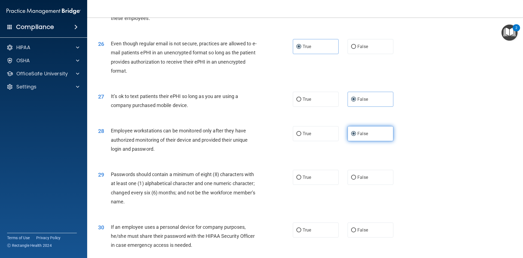
scroll to position [1091, 0]
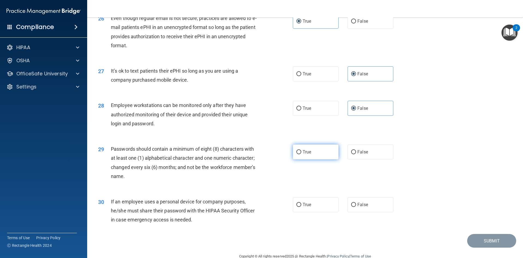
click at [314, 159] on label "True" at bounding box center [316, 151] width 46 height 15
click at [302, 154] on input "True" at bounding box center [299, 152] width 5 height 4
radio input "true"
click at [368, 212] on label "False" at bounding box center [371, 204] width 46 height 15
click at [356, 207] on input "False" at bounding box center [353, 205] width 5 height 4
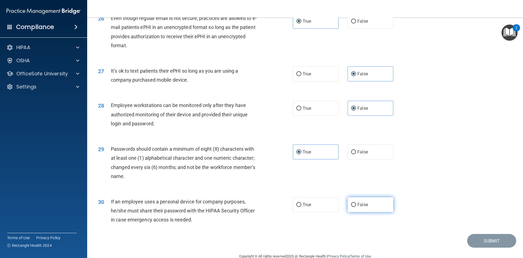
radio input "true"
click at [496, 248] on button "Submit" at bounding box center [492, 241] width 49 height 14
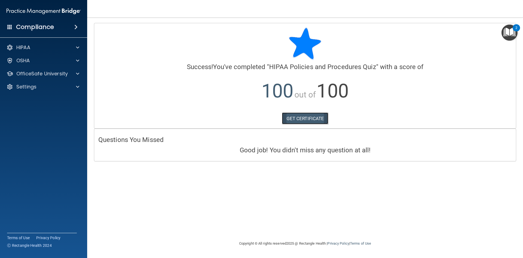
click at [311, 116] on link "GET CERTIFICATE" at bounding box center [305, 118] width 47 height 12
click at [59, 64] on div "OSHA" at bounding box center [44, 60] width 88 height 11
click at [59, 71] on p "OfficeSafe University" at bounding box center [42, 73] width 52 height 7
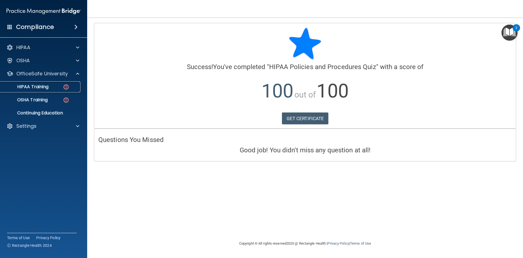
click at [40, 87] on p "HIPAA Training" at bounding box center [26, 86] width 45 height 5
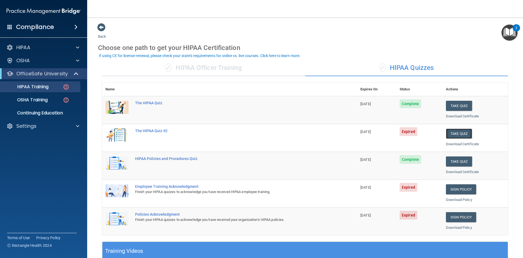
click at [462, 135] on button "Take Quiz" at bounding box center [459, 133] width 26 height 10
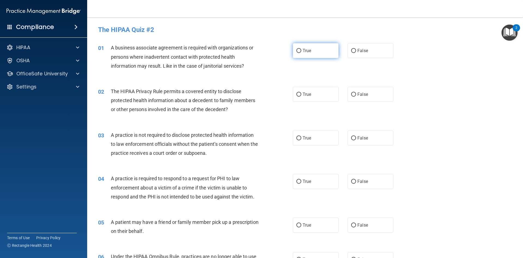
click at [305, 50] on span "True" at bounding box center [307, 50] width 8 height 5
click at [302, 50] on input "True" at bounding box center [299, 51] width 5 height 4
radio input "true"
click at [297, 93] on input "True" at bounding box center [299, 94] width 5 height 4
radio input "true"
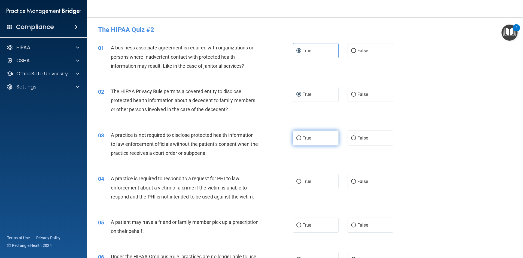
click at [300, 141] on label "True" at bounding box center [316, 137] width 46 height 15
click at [300, 140] on input "True" at bounding box center [299, 138] width 5 height 4
radio input "true"
click at [299, 182] on input "True" at bounding box center [299, 181] width 5 height 4
radio input "true"
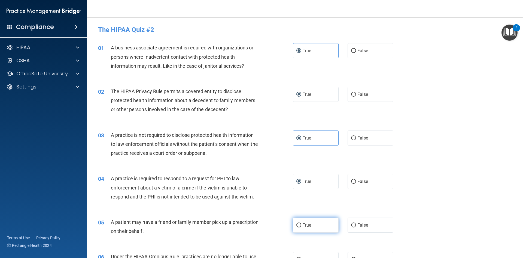
click at [298, 227] on input "True" at bounding box center [299, 225] width 5 height 4
radio input "true"
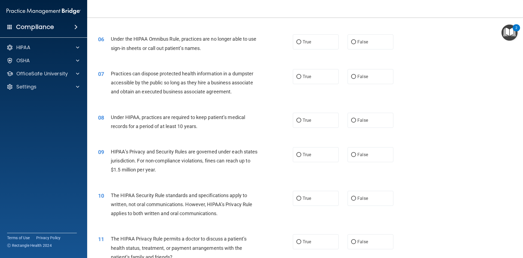
scroll to position [218, 0]
click at [299, 43] on input "True" at bounding box center [299, 41] width 5 height 4
radio input "true"
click at [297, 71] on label "True" at bounding box center [316, 75] width 46 height 15
click at [297, 74] on input "True" at bounding box center [299, 76] width 5 height 4
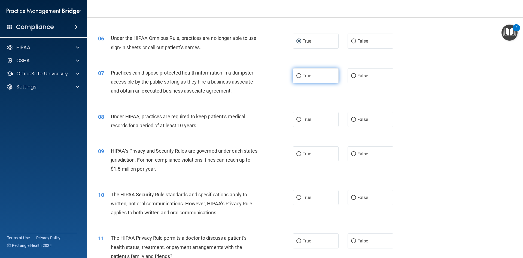
radio input "true"
click at [297, 118] on input "True" at bounding box center [299, 120] width 5 height 4
radio input "true"
click at [297, 149] on label "True" at bounding box center [316, 153] width 46 height 15
click at [297, 152] on input "True" at bounding box center [299, 154] width 5 height 4
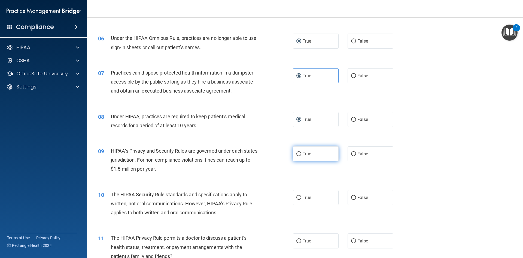
radio input "true"
click at [297, 197] on input "True" at bounding box center [299, 197] width 5 height 4
radio input "true"
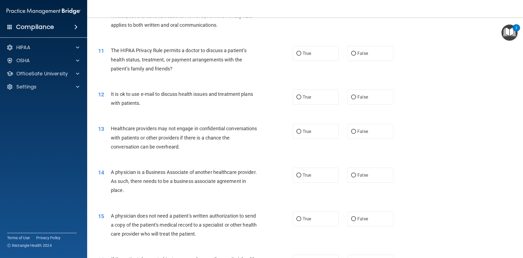
scroll to position [409, 0]
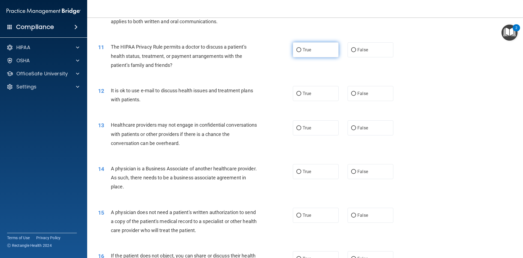
click at [299, 50] on input "True" at bounding box center [299, 50] width 5 height 4
radio input "true"
click at [299, 95] on input "True" at bounding box center [299, 94] width 5 height 4
radio input "true"
click at [297, 128] on input "True" at bounding box center [299, 128] width 5 height 4
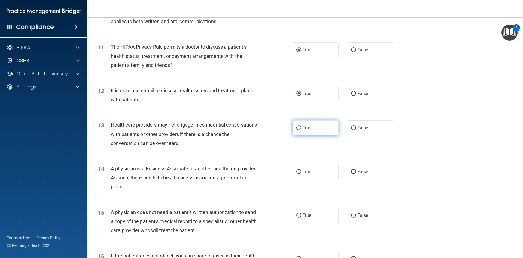
radio input "true"
click at [297, 171] on input "True" at bounding box center [299, 172] width 5 height 4
radio input "true"
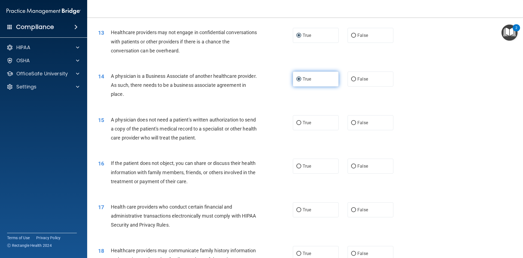
scroll to position [518, 0]
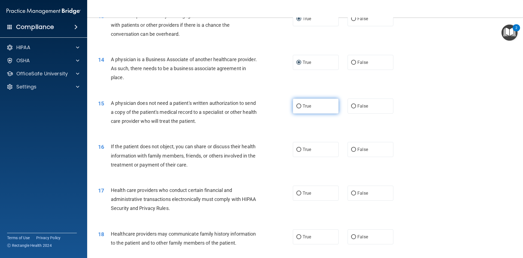
click at [300, 103] on label "True" at bounding box center [316, 105] width 46 height 15
click at [300, 104] on input "True" at bounding box center [299, 106] width 5 height 4
radio input "true"
click at [296, 153] on label "True" at bounding box center [316, 149] width 46 height 15
click at [297, 152] on input "True" at bounding box center [299, 150] width 5 height 4
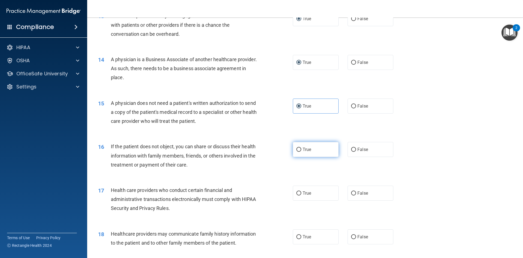
radio input "true"
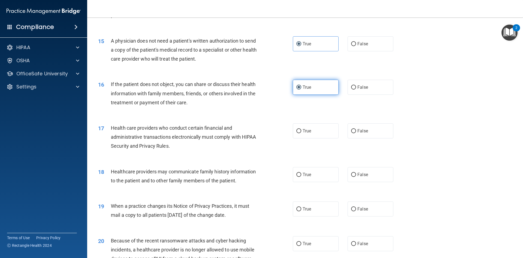
scroll to position [627, 0]
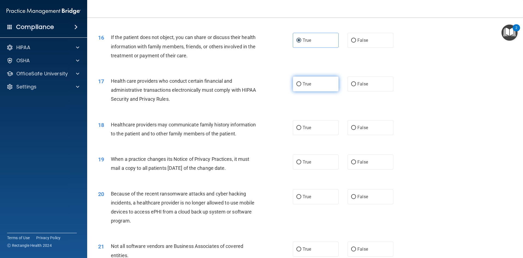
click at [298, 83] on input "True" at bounding box center [299, 84] width 5 height 4
radio input "true"
click at [297, 127] on input "True" at bounding box center [299, 128] width 5 height 4
radio input "true"
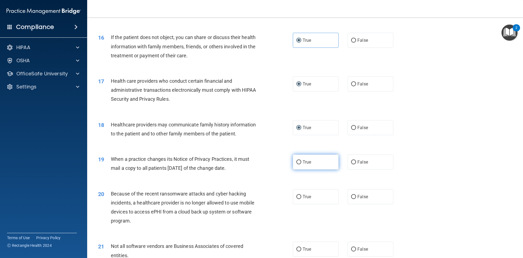
click at [299, 164] on input "True" at bounding box center [299, 162] width 5 height 4
radio input "true"
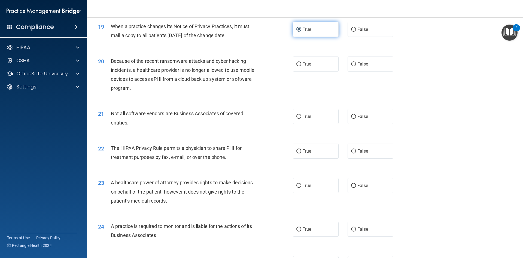
scroll to position [763, 0]
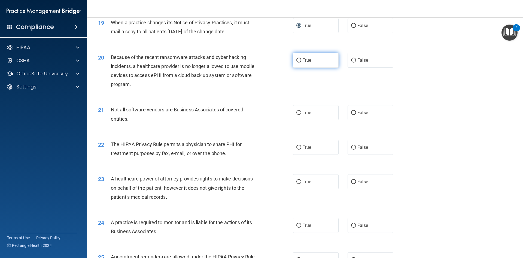
click at [297, 58] on input "True" at bounding box center [299, 60] width 5 height 4
radio input "true"
click at [297, 112] on input "True" at bounding box center [299, 113] width 5 height 4
radio input "true"
click at [297, 146] on input "True" at bounding box center [299, 147] width 5 height 4
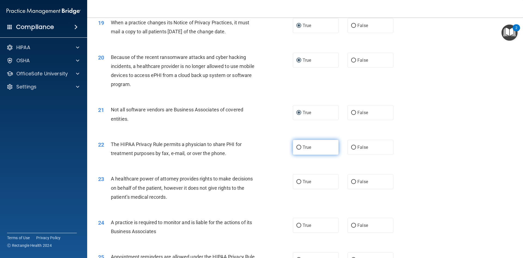
radio input "true"
click at [297, 181] on input "True" at bounding box center [299, 182] width 5 height 4
radio input "true"
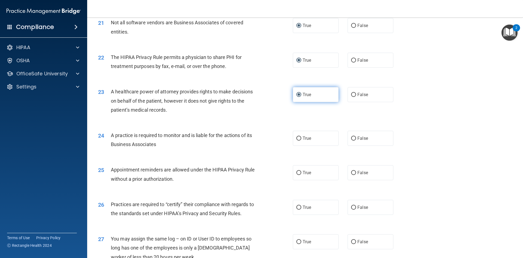
scroll to position [872, 0]
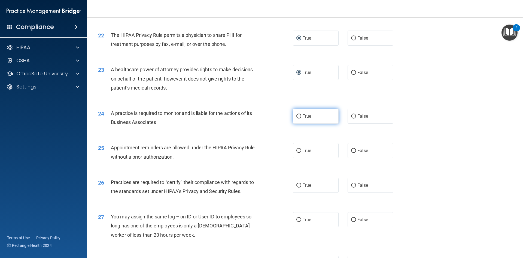
click at [297, 116] on input "True" at bounding box center [299, 116] width 5 height 4
radio input "true"
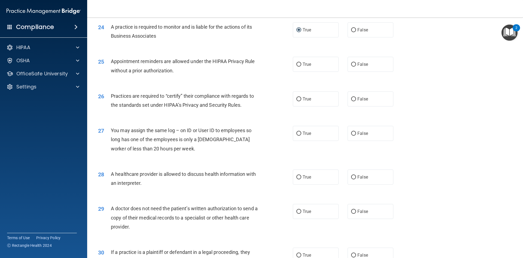
scroll to position [982, 0]
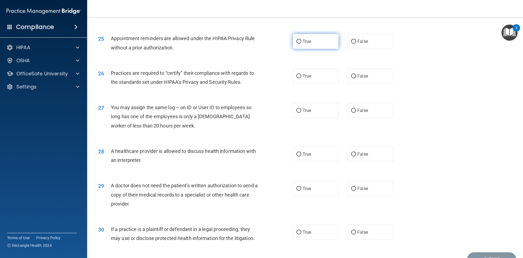
click at [297, 41] on input "True" at bounding box center [299, 42] width 5 height 4
radio input "true"
click at [297, 76] on input "True" at bounding box center [299, 76] width 5 height 4
radio input "true"
click at [297, 110] on input "True" at bounding box center [299, 111] width 5 height 4
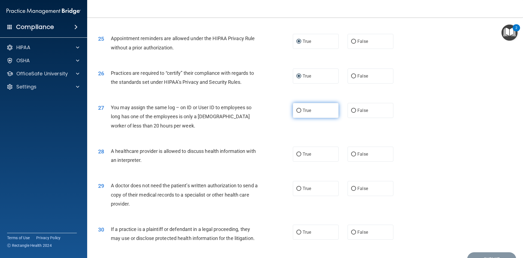
radio input "true"
click at [297, 155] on input "True" at bounding box center [299, 154] width 5 height 4
radio input "true"
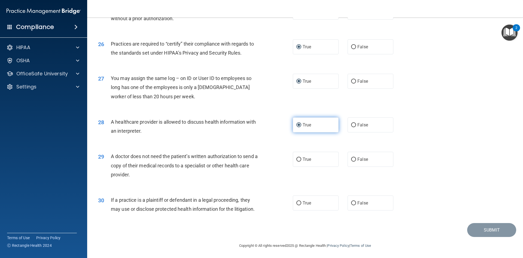
scroll to position [1012, 0]
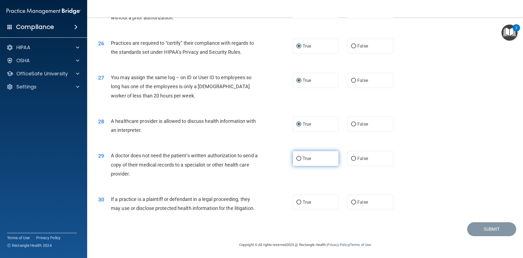
click at [298, 155] on label "True" at bounding box center [316, 158] width 46 height 15
click at [298, 157] on input "True" at bounding box center [299, 159] width 5 height 4
radio input "true"
click at [297, 201] on input "True" at bounding box center [299, 202] width 5 height 4
radio input "true"
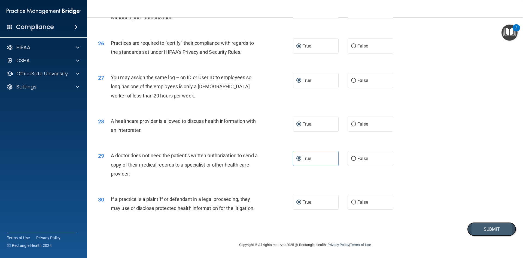
click at [478, 227] on button "Submit" at bounding box center [492, 229] width 49 height 14
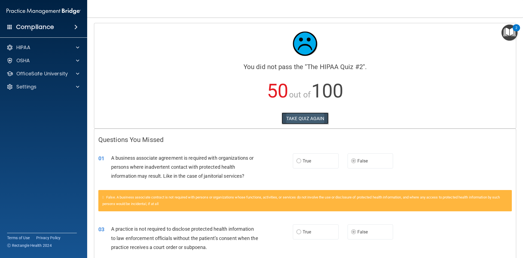
click at [301, 118] on button "TAKE QUIZ AGAIN" at bounding box center [305, 118] width 47 height 12
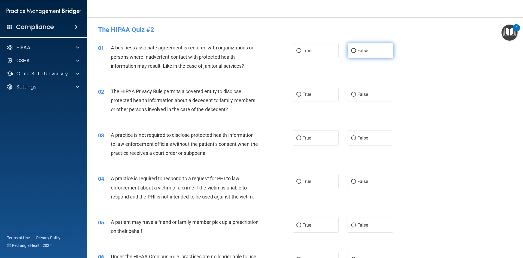
click at [353, 53] on label "False" at bounding box center [371, 50] width 46 height 15
click at [353, 53] on input "False" at bounding box center [353, 51] width 5 height 4
radio input "true"
click at [298, 93] on input "True" at bounding box center [299, 94] width 5 height 4
radio input "true"
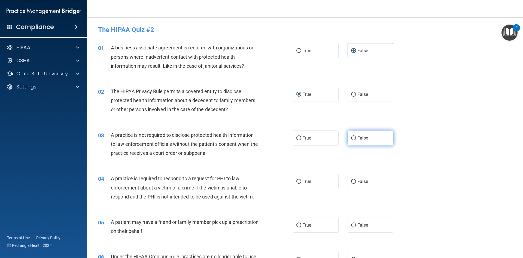
click at [354, 139] on label "False" at bounding box center [371, 137] width 46 height 15
click at [354, 139] on input "False" at bounding box center [353, 138] width 5 height 4
radio input "true"
click at [308, 178] on label "True" at bounding box center [316, 181] width 46 height 15
click at [302, 179] on input "True" at bounding box center [299, 181] width 5 height 4
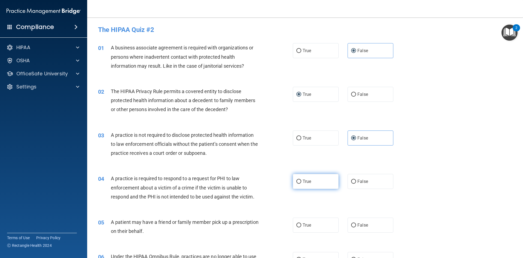
radio input "true"
click at [303, 226] on span "True" at bounding box center [307, 224] width 8 height 5
click at [302, 226] on input "True" at bounding box center [299, 225] width 5 height 4
radio input "true"
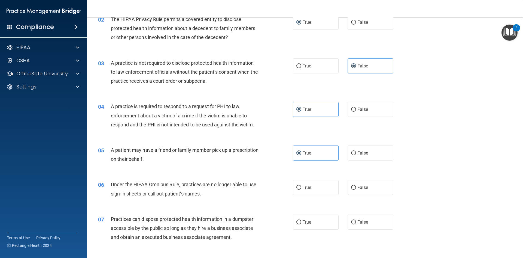
scroll to position [109, 0]
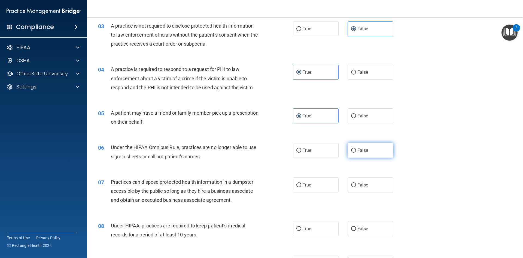
click at [361, 149] on span "False" at bounding box center [363, 150] width 11 height 5
click at [356, 149] on input "False" at bounding box center [353, 150] width 5 height 4
radio input "true"
click at [364, 182] on span "False" at bounding box center [363, 184] width 11 height 5
click at [356, 183] on input "False" at bounding box center [353, 185] width 5 height 4
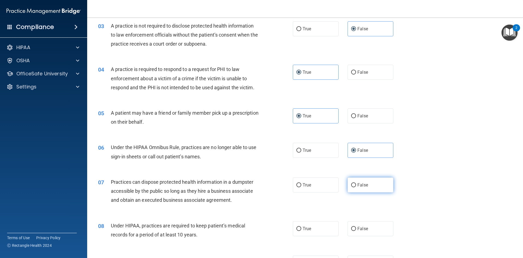
radio input "true"
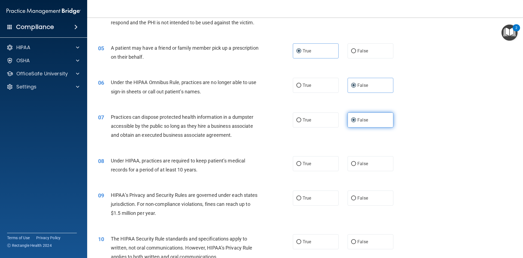
scroll to position [191, 0]
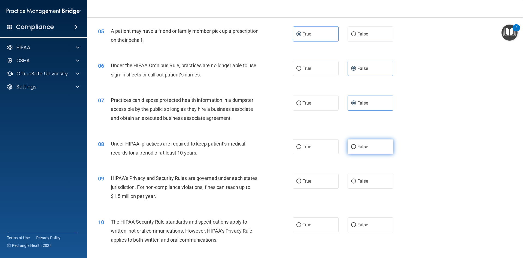
click at [362, 146] on span "False" at bounding box center [363, 146] width 11 height 5
click at [356, 146] on input "False" at bounding box center [353, 147] width 5 height 4
radio input "true"
click at [354, 182] on input "False" at bounding box center [353, 181] width 5 height 4
radio input "true"
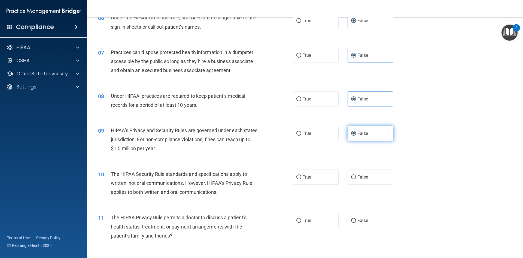
scroll to position [273, 0]
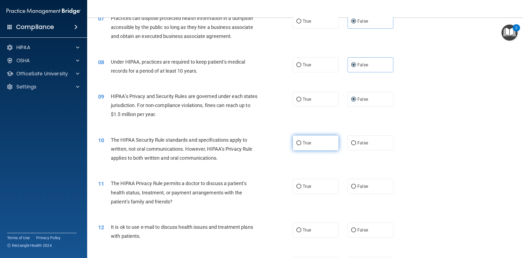
click at [313, 145] on label "True" at bounding box center [316, 142] width 46 height 15
click at [302, 145] on input "True" at bounding box center [299, 143] width 5 height 4
radio input "true"
click at [300, 187] on label "True" at bounding box center [316, 186] width 46 height 15
click at [300, 187] on input "True" at bounding box center [299, 186] width 5 height 4
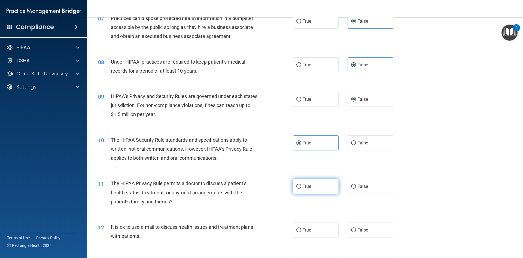
radio input "true"
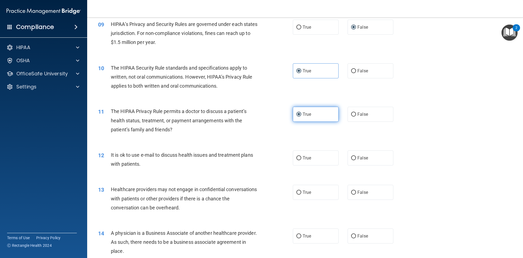
scroll to position [382, 0]
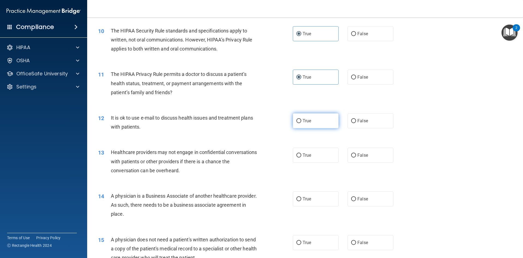
click at [308, 124] on label "True" at bounding box center [316, 120] width 46 height 15
click at [302, 123] on input "True" at bounding box center [299, 121] width 5 height 4
radio input "true"
click at [366, 155] on label "False" at bounding box center [371, 155] width 46 height 15
click at [356, 155] on input "False" at bounding box center [353, 155] width 5 height 4
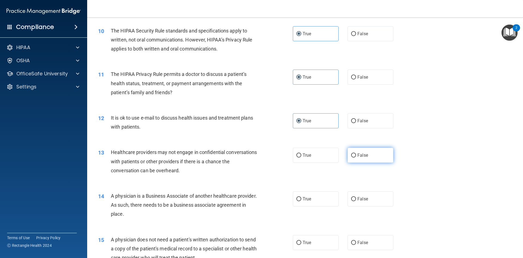
radio input "true"
click at [364, 199] on span "False" at bounding box center [363, 198] width 11 height 5
click at [356, 199] on input "False" at bounding box center [353, 199] width 5 height 4
radio input "true"
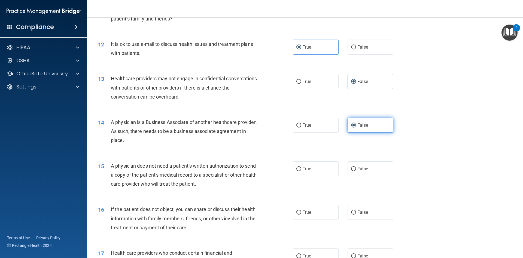
scroll to position [464, 0]
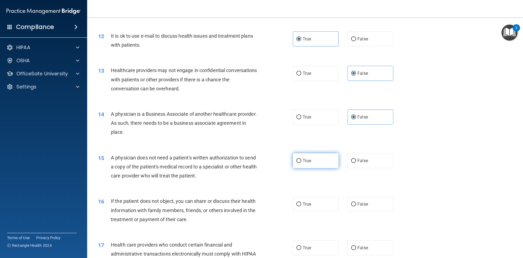
click at [306, 164] on label "True" at bounding box center [316, 160] width 46 height 15
click at [302, 163] on input "True" at bounding box center [299, 161] width 5 height 4
radio input "true"
click at [306, 204] on span "True" at bounding box center [307, 203] width 8 height 5
click at [302, 204] on input "True" at bounding box center [299, 204] width 5 height 4
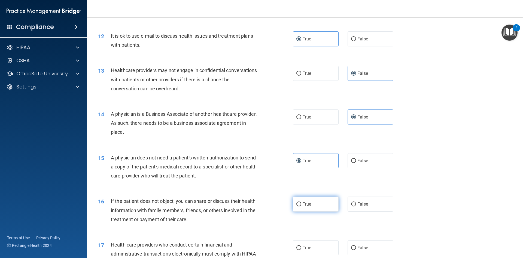
radio input "true"
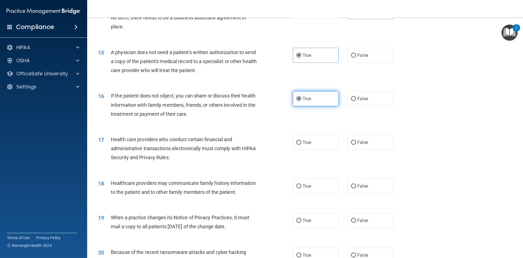
scroll to position [573, 0]
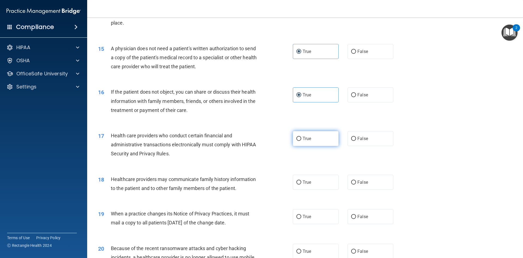
click at [307, 141] on label "True" at bounding box center [316, 138] width 46 height 15
click at [302, 141] on input "True" at bounding box center [299, 139] width 5 height 4
radio input "true"
click at [350, 179] on label "False" at bounding box center [371, 181] width 46 height 15
click at [351, 180] on input "False" at bounding box center [353, 182] width 5 height 4
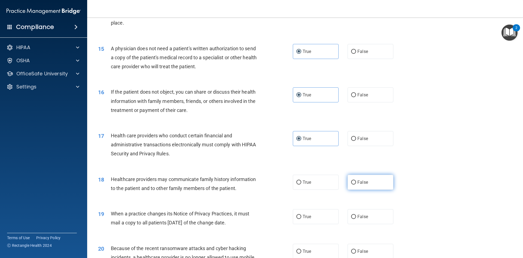
radio input "true"
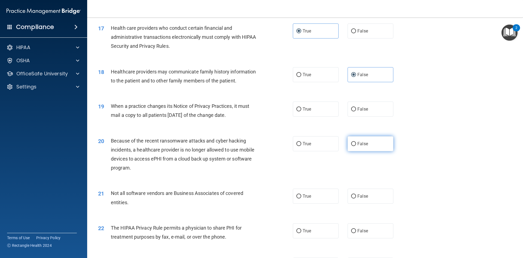
scroll to position [682, 0]
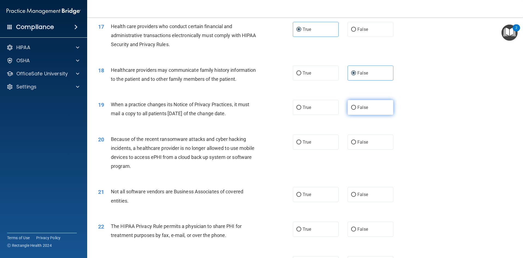
click at [360, 106] on span "False" at bounding box center [363, 107] width 11 height 5
click at [356, 106] on input "False" at bounding box center [353, 108] width 5 height 4
radio input "true"
click at [360, 140] on span "False" at bounding box center [363, 141] width 11 height 5
click at [356, 140] on input "False" at bounding box center [353, 142] width 5 height 4
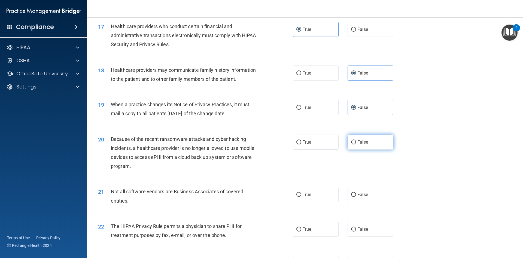
radio input "true"
click at [307, 195] on span "True" at bounding box center [307, 194] width 8 height 5
click at [302, 195] on input "True" at bounding box center [299, 194] width 5 height 4
radio input "true"
click at [308, 228] on span "True" at bounding box center [307, 228] width 8 height 5
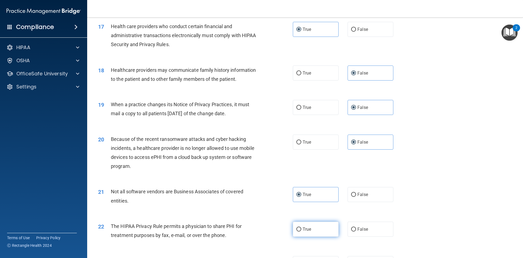
click at [302, 228] on input "True" at bounding box center [299, 229] width 5 height 4
radio input "true"
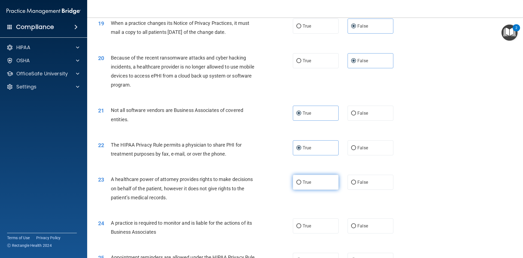
scroll to position [763, 0]
click at [361, 180] on span "False" at bounding box center [363, 181] width 11 height 5
click at [356, 180] on input "False" at bounding box center [353, 182] width 5 height 4
radio input "true"
click at [362, 225] on span "False" at bounding box center [363, 224] width 11 height 5
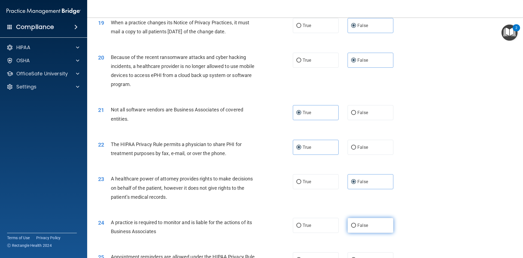
click at [356, 225] on input "False" at bounding box center [353, 225] width 5 height 4
radio input "true"
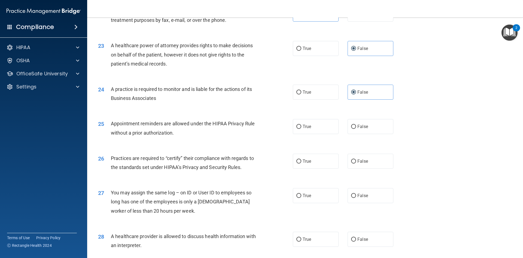
scroll to position [900, 0]
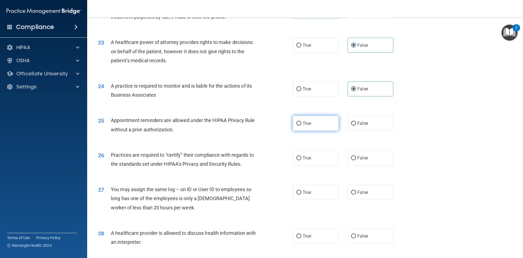
click at [315, 127] on label "True" at bounding box center [316, 123] width 46 height 15
click at [302, 125] on input "True" at bounding box center [299, 123] width 5 height 4
radio input "true"
click at [358, 157] on span "False" at bounding box center [363, 157] width 11 height 5
click at [356, 157] on input "False" at bounding box center [353, 158] width 5 height 4
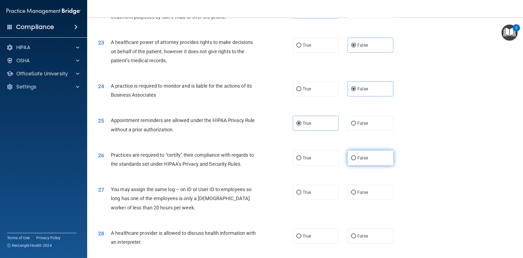
radio input "true"
click at [358, 195] on label "False" at bounding box center [371, 192] width 46 height 15
click at [356, 194] on input "False" at bounding box center [353, 192] width 5 height 4
radio input "true"
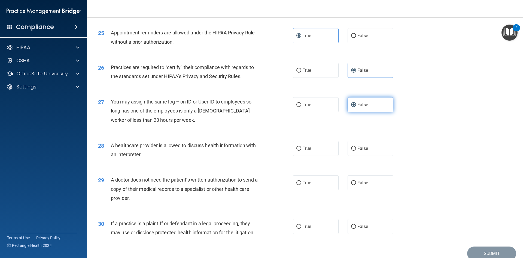
scroll to position [1009, 0]
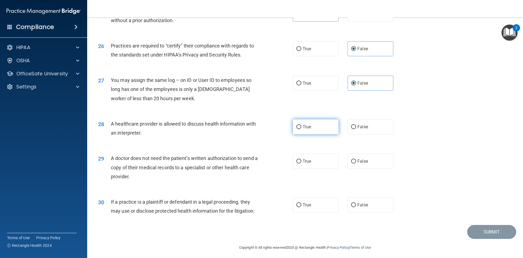
click at [294, 123] on label "True" at bounding box center [316, 126] width 46 height 15
click at [297, 125] on input "True" at bounding box center [299, 127] width 5 height 4
radio input "true"
click at [298, 161] on input "True" at bounding box center [299, 161] width 5 height 4
radio input "true"
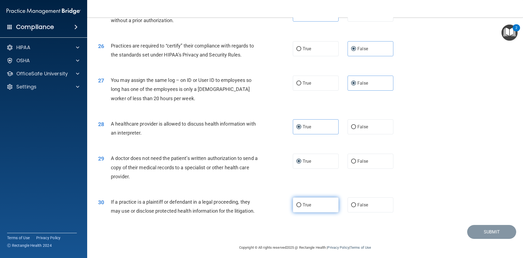
click at [299, 201] on label "True" at bounding box center [316, 204] width 46 height 15
click at [299, 203] on input "True" at bounding box center [299, 205] width 5 height 4
radio input "true"
click at [486, 228] on button "Submit" at bounding box center [492, 232] width 49 height 14
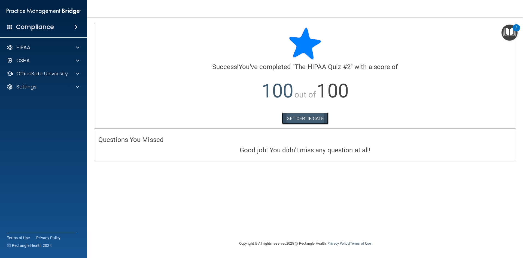
click at [319, 120] on link "GET CERTIFICATE" at bounding box center [305, 118] width 47 height 12
click at [50, 77] on div "OfficeSafe University" at bounding box center [44, 73] width 88 height 11
click at [76, 73] on div at bounding box center [77, 73] width 14 height 7
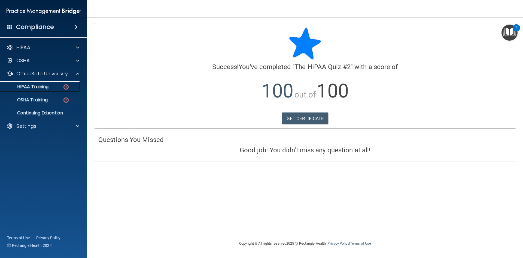
click at [43, 87] on p "HIPAA Training" at bounding box center [26, 86] width 45 height 5
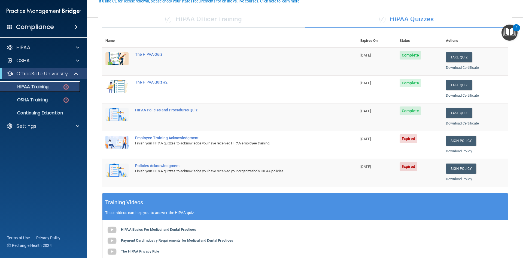
scroll to position [55, 0]
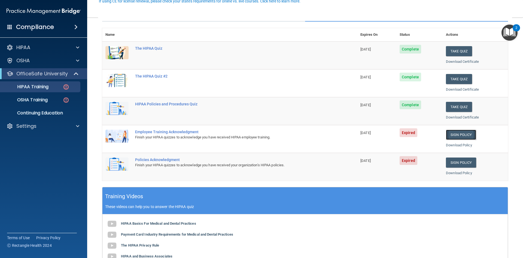
click at [456, 132] on link "Sign Policy" at bounding box center [461, 135] width 30 height 10
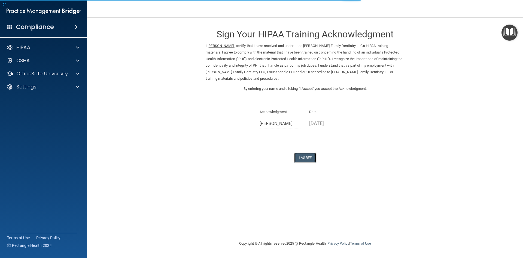
click at [308, 158] on button "I Agree" at bounding box center [305, 157] width 22 height 10
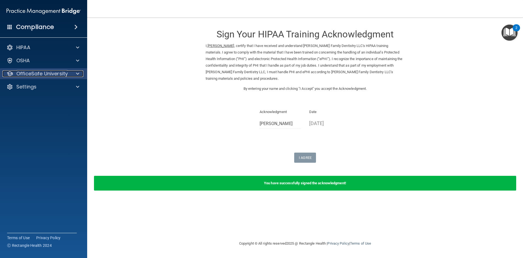
click at [78, 71] on span at bounding box center [77, 73] width 3 height 7
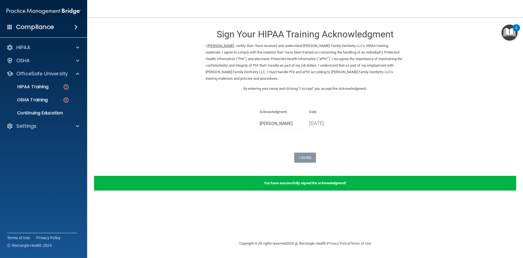
click at [174, 137] on form "Sign Your HIPAA Training Acknowledgment I, Kristy Mihailovich , certify that I …" at bounding box center [305, 110] width 414 height 174
click at [55, 89] on div "HIPAA Training" at bounding box center [41, 86] width 74 height 5
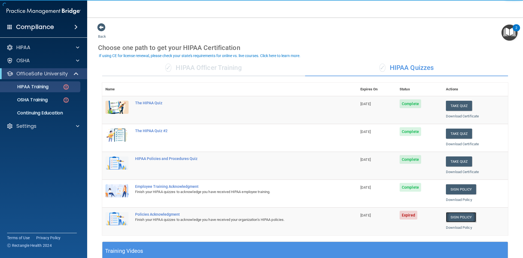
click at [464, 217] on link "Sign Policy" at bounding box center [461, 217] width 30 height 10
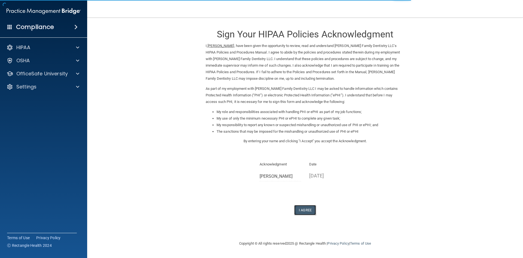
click at [303, 208] on button "I Agree" at bounding box center [305, 210] width 22 height 10
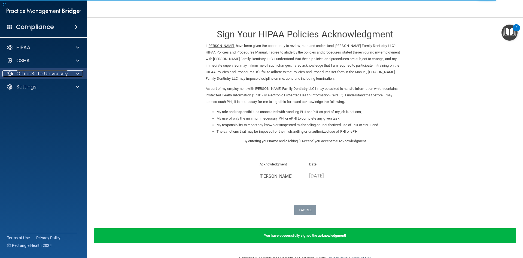
click at [76, 72] on span at bounding box center [77, 73] width 3 height 7
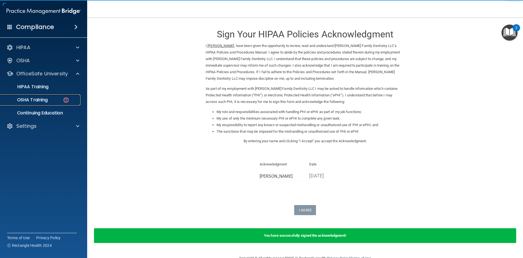
click at [43, 97] on p "OSHA Training" at bounding box center [26, 99] width 44 height 5
